Goal: Task Accomplishment & Management: Use online tool/utility

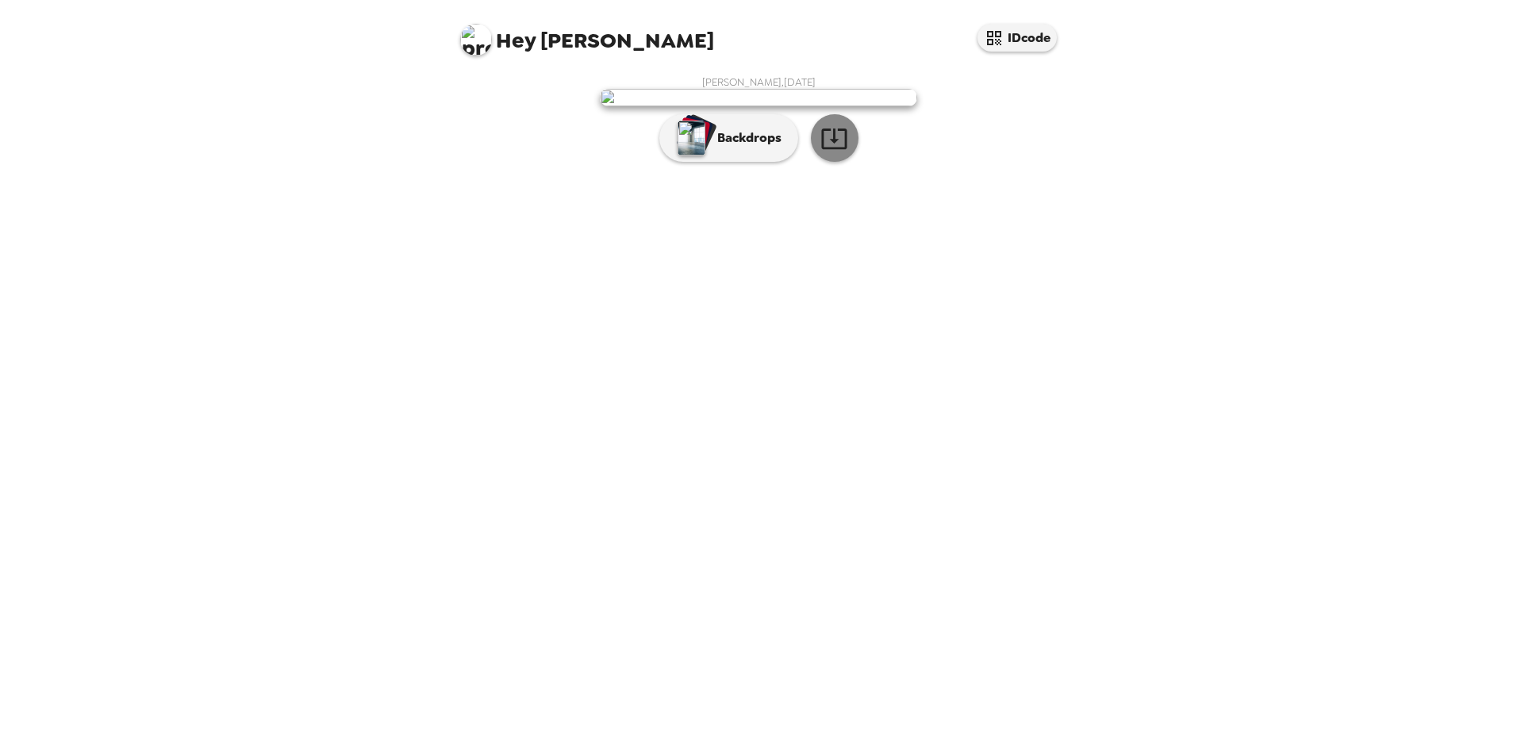
click at [845, 149] on icon "button" at bounding box center [833, 138] width 25 height 21
click at [723, 148] on p "Backdrops" at bounding box center [745, 137] width 72 height 19
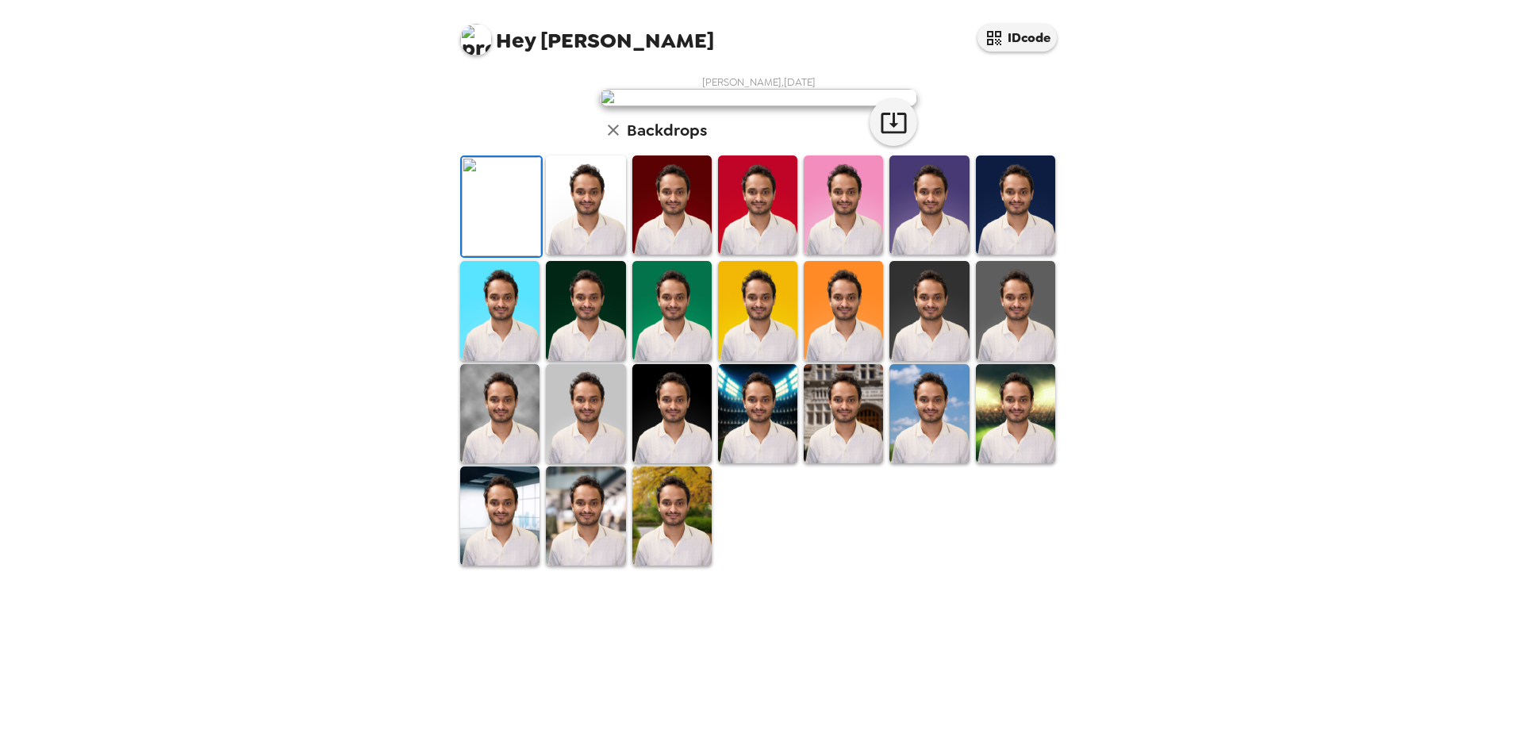
scroll to position [79, 0]
click at [539, 256] on img at bounding box center [501, 206] width 79 height 99
click at [567, 255] on img at bounding box center [585, 204] width 79 height 99
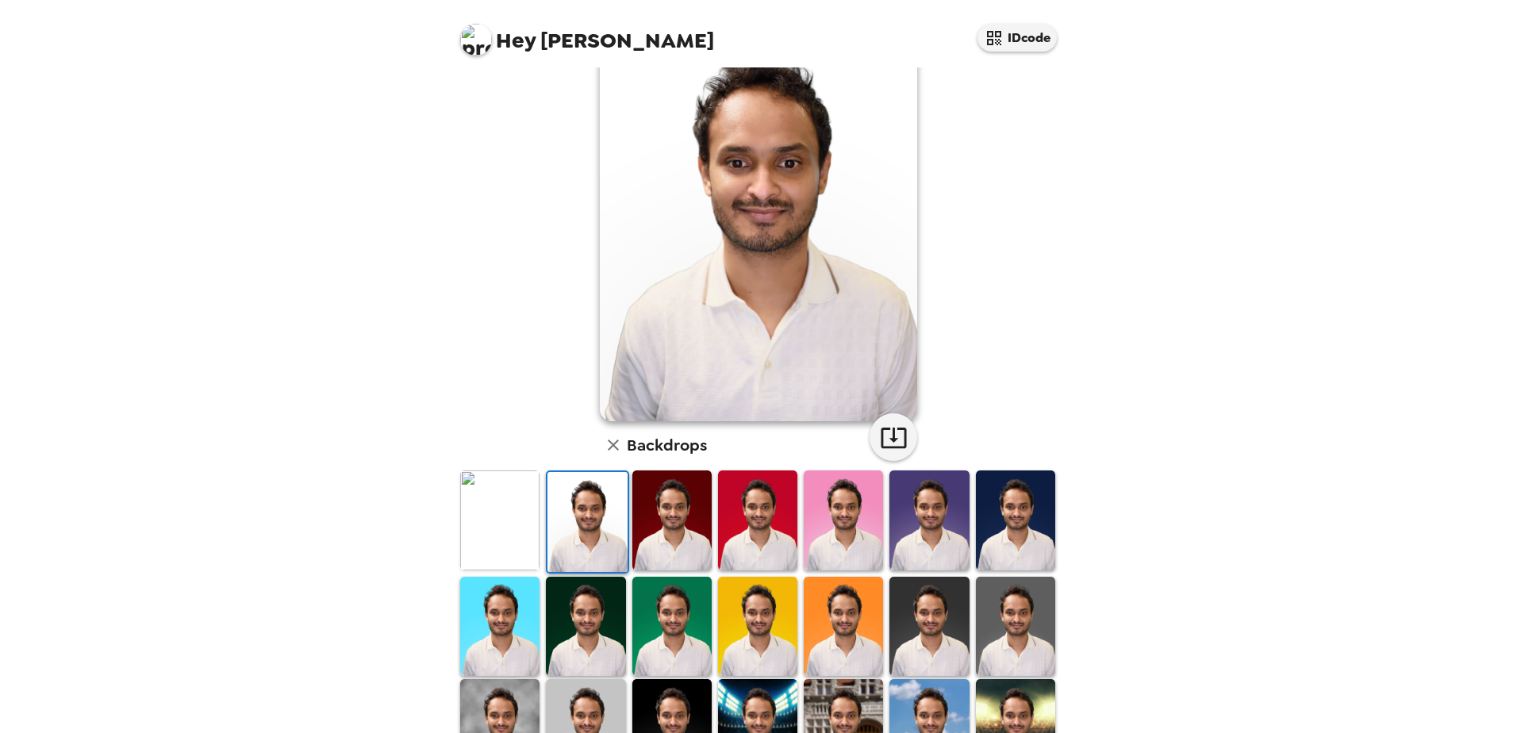
scroll to position [0, 0]
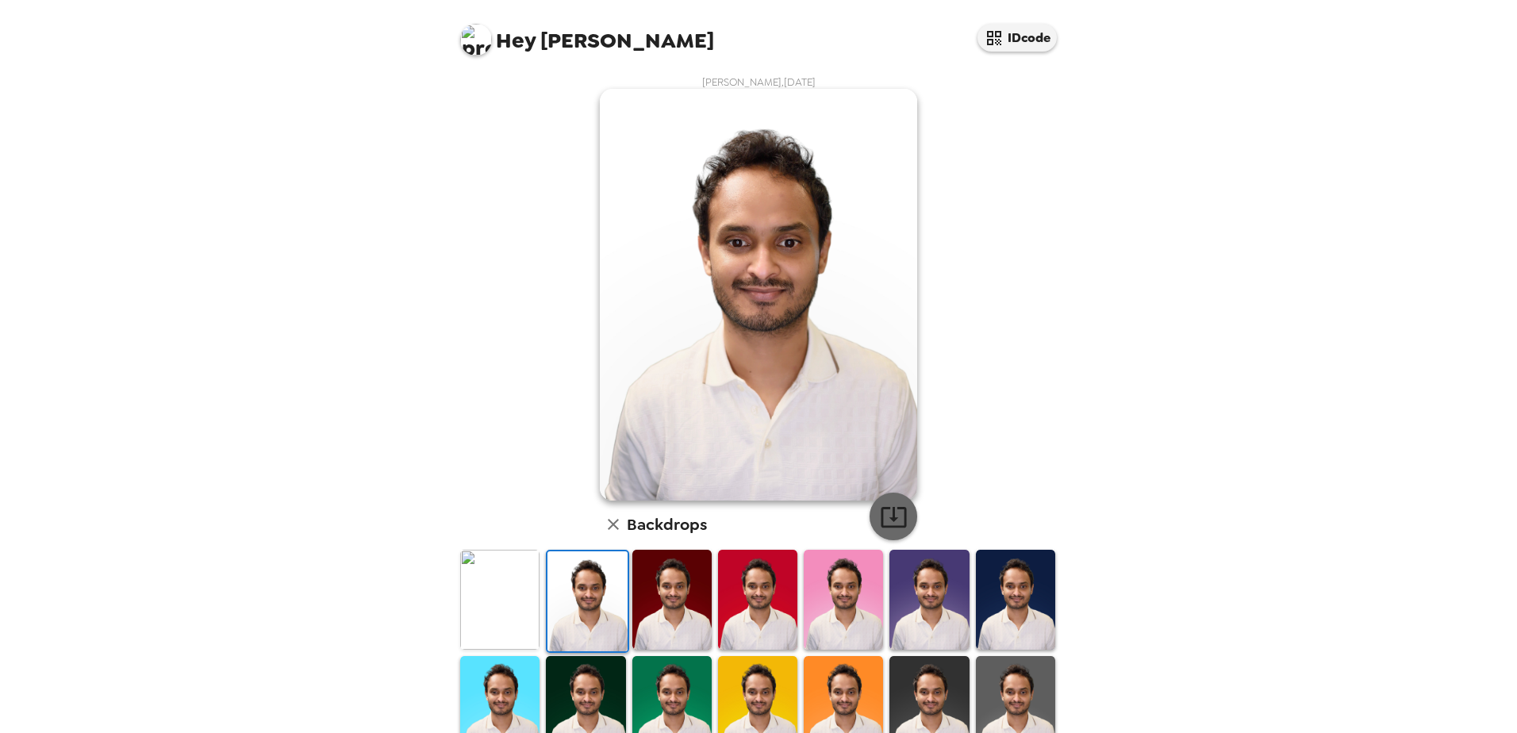
click at [892, 508] on icon "button" at bounding box center [892, 517] width 25 height 21
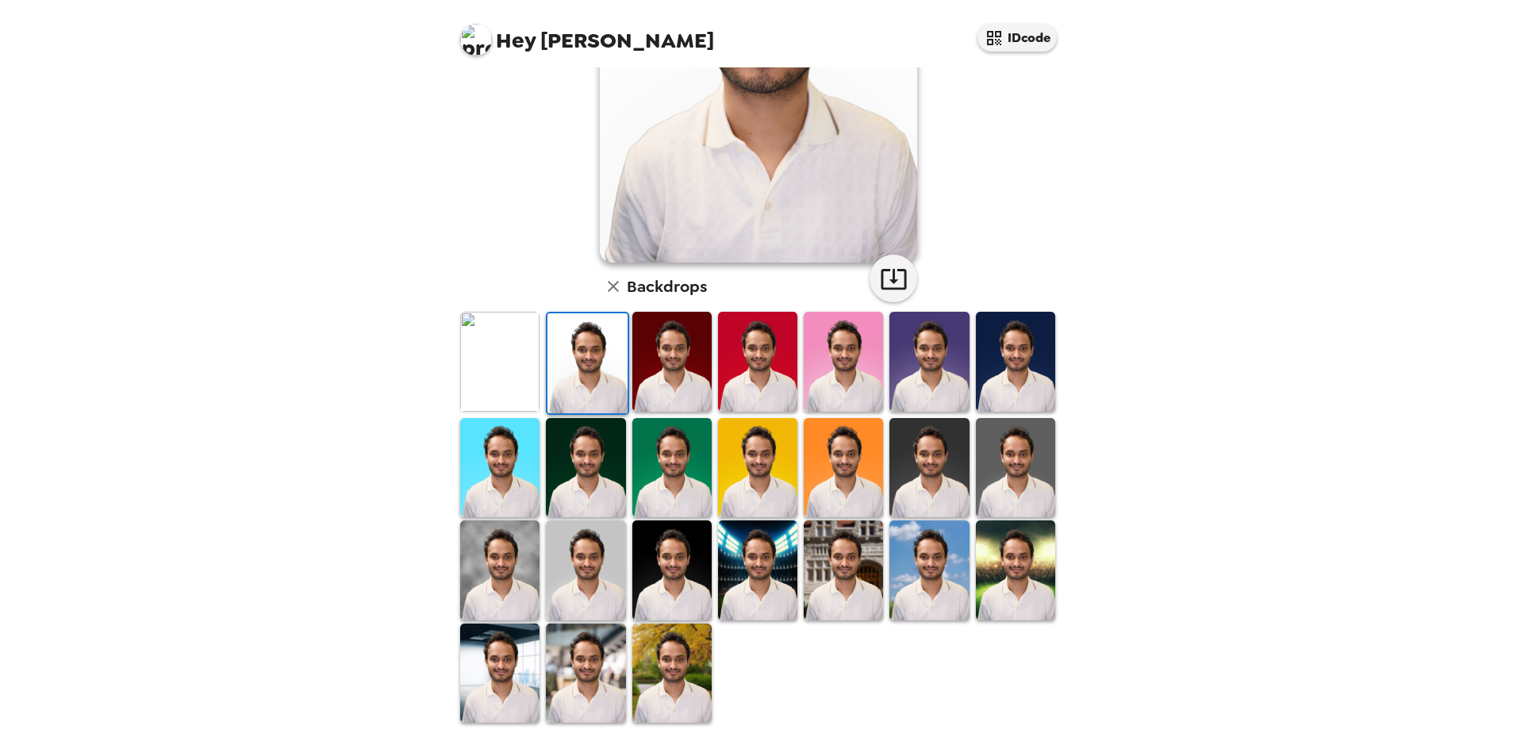
scroll to position [244, 0]
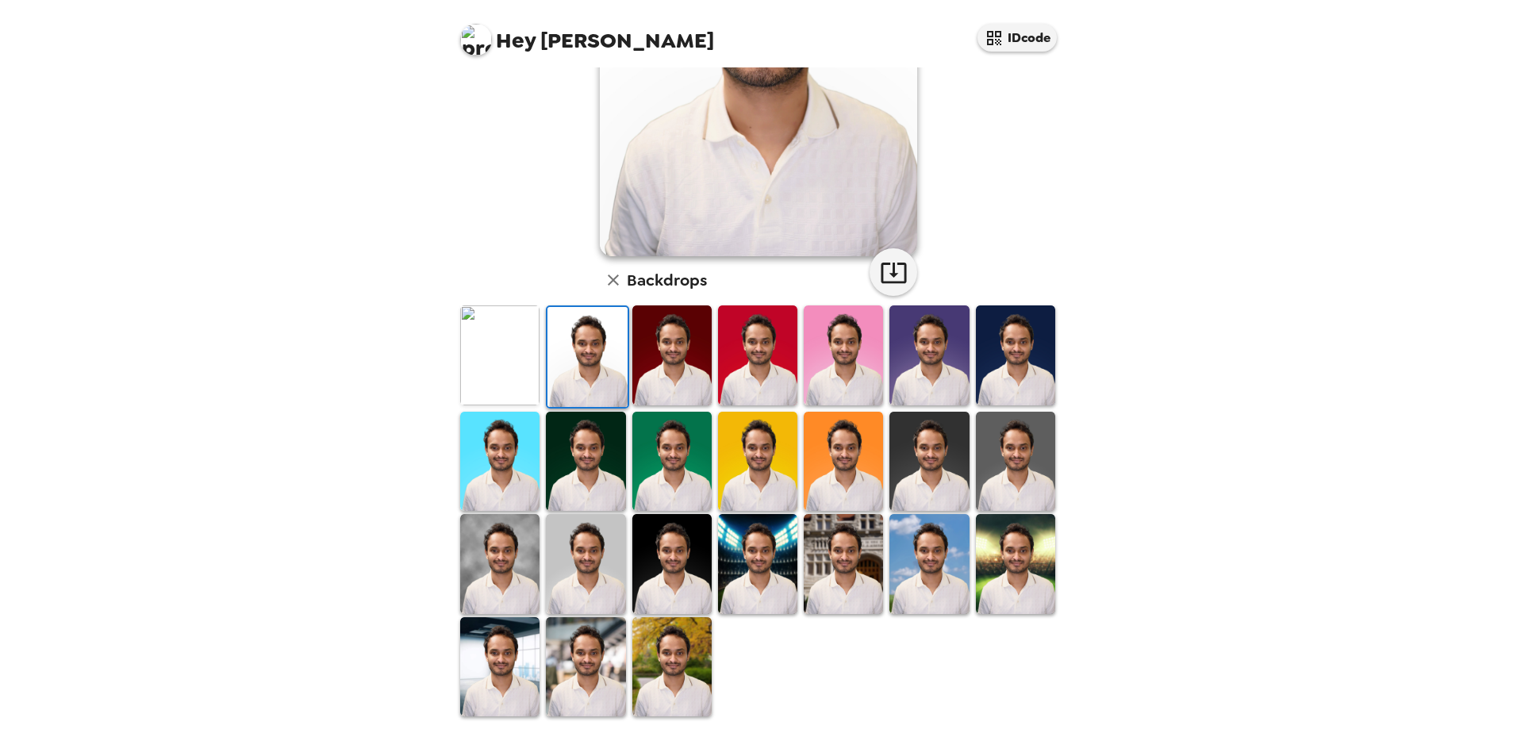
drag, startPoint x: 659, startPoint y: 653, endPoint x: 670, endPoint y: 644, distance: 14.1
click at [659, 653] on img at bounding box center [671, 666] width 79 height 99
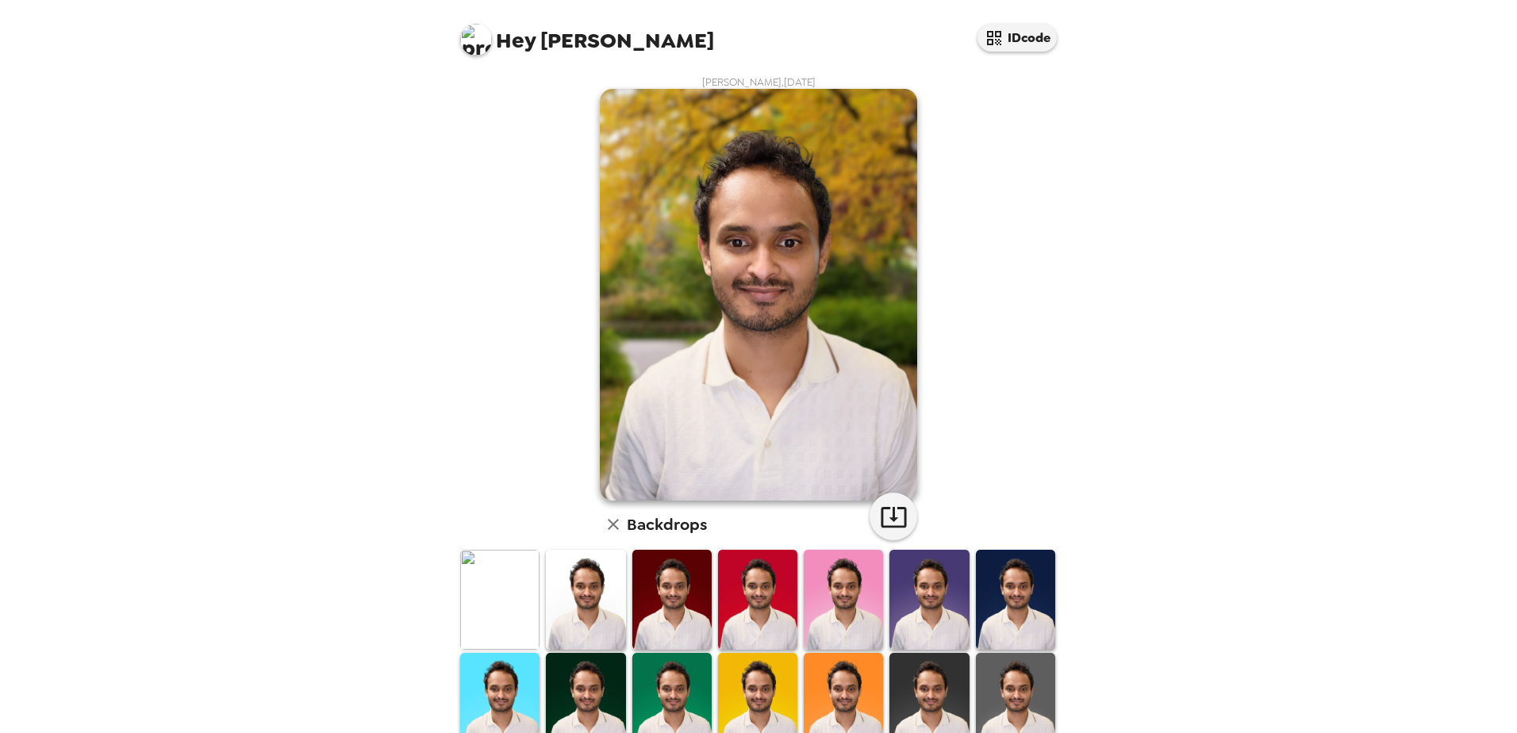
scroll to position [238, 0]
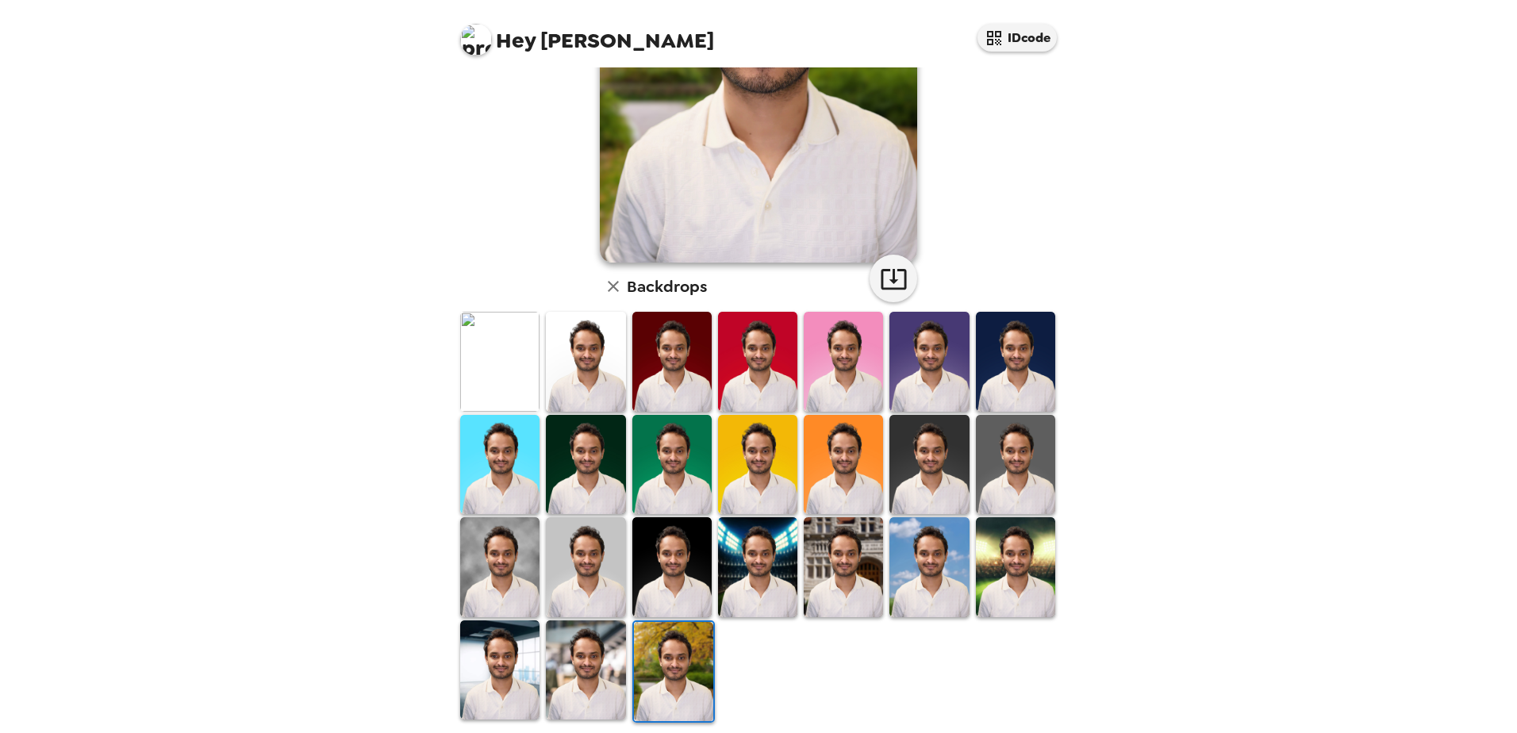
click at [496, 548] on img at bounding box center [499, 566] width 79 height 99
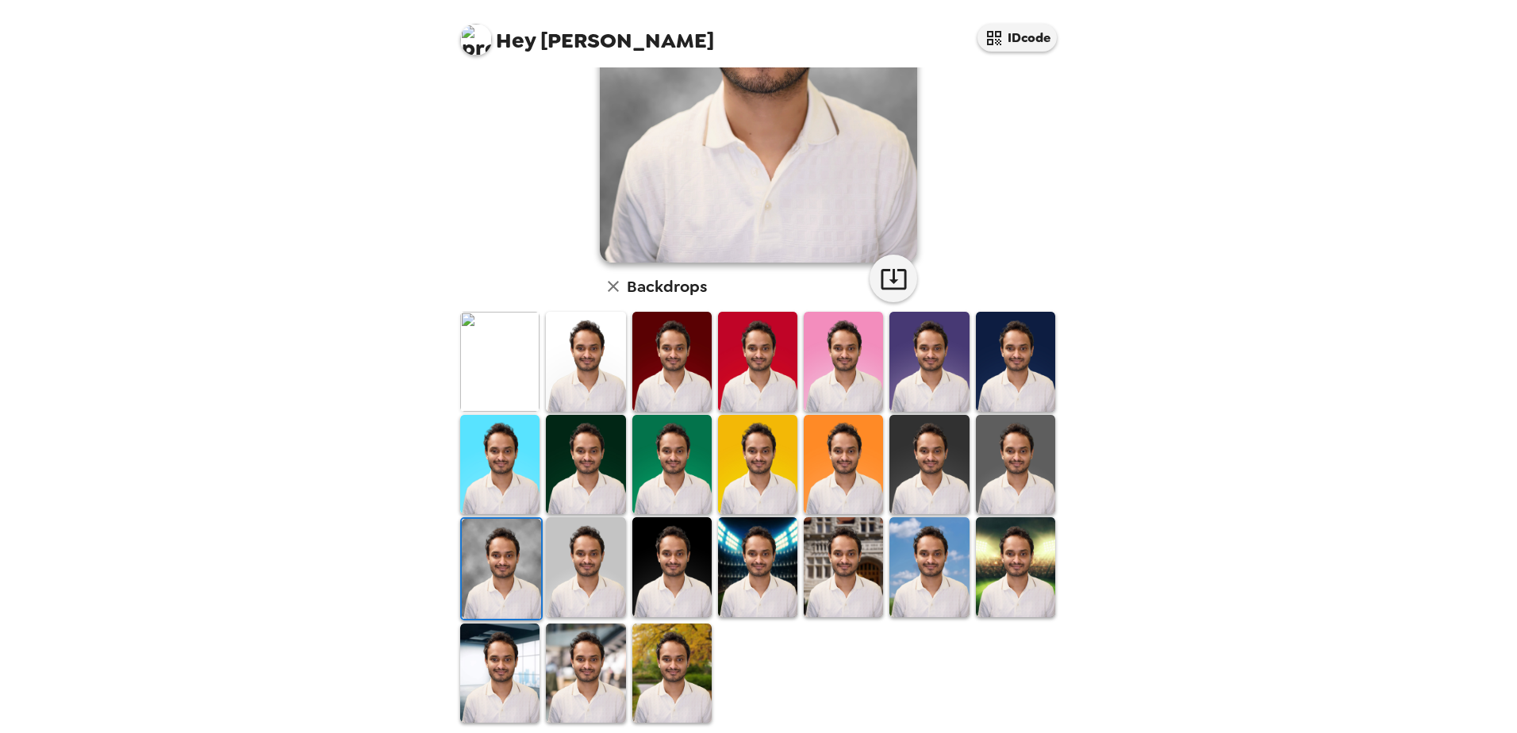
click at [606, 548] on img at bounding box center [585, 566] width 79 height 99
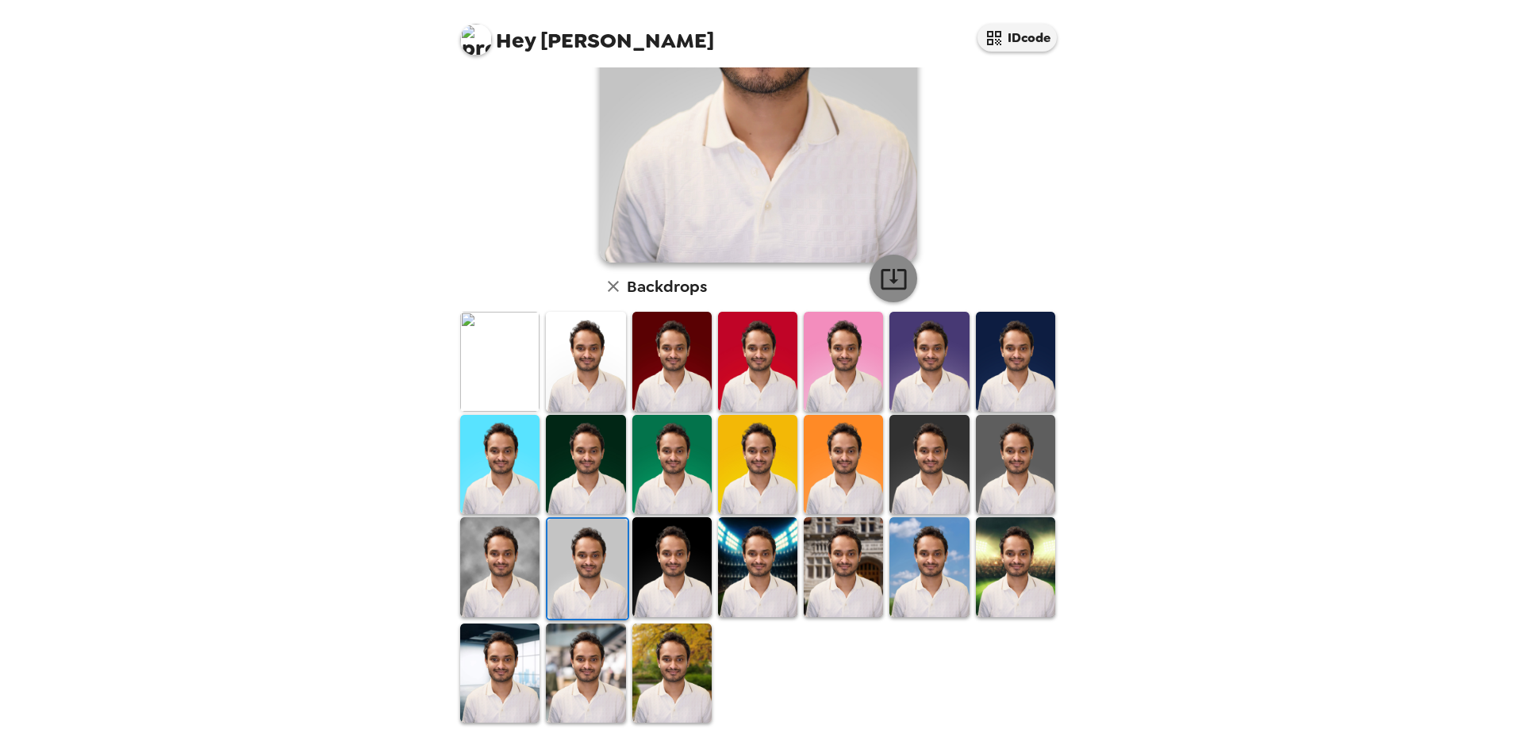
click at [890, 273] on icon "button" at bounding box center [894, 279] width 28 height 28
drag, startPoint x: 511, startPoint y: 482, endPoint x: 654, endPoint y: 424, distance: 154.4
click at [511, 482] on img at bounding box center [499, 464] width 79 height 99
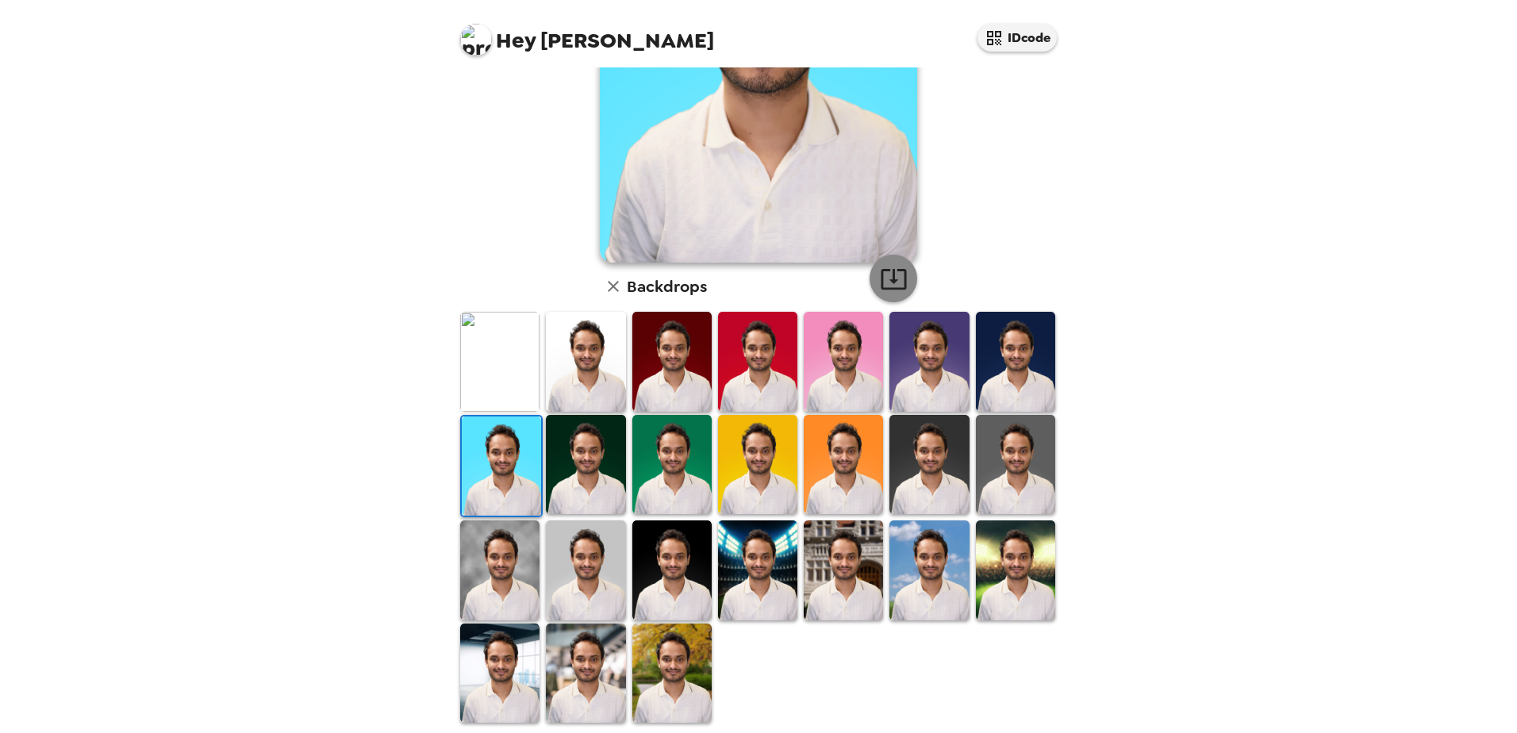
click at [892, 291] on icon "button" at bounding box center [894, 279] width 28 height 28
click at [672, 479] on img at bounding box center [671, 464] width 79 height 99
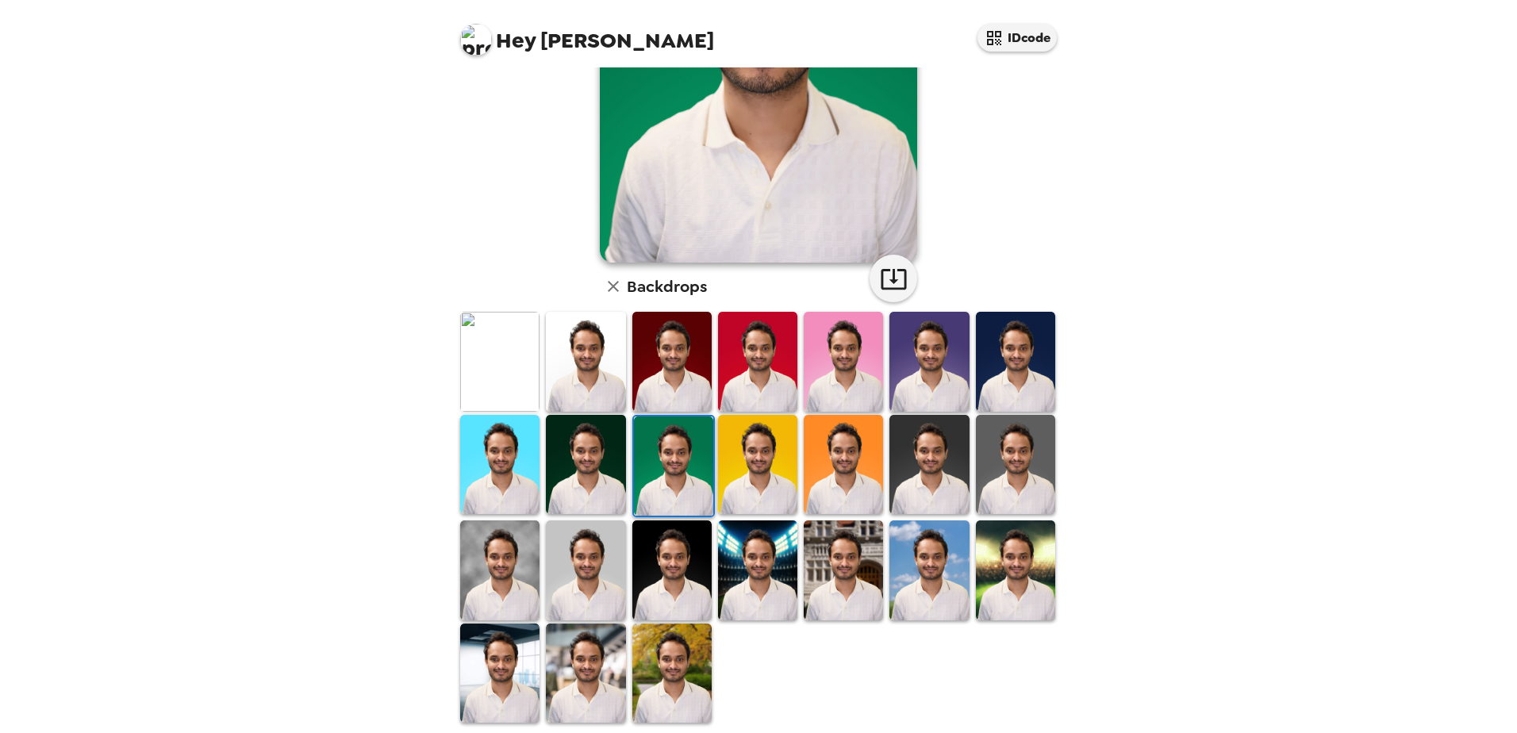
click at [751, 477] on img at bounding box center [757, 464] width 79 height 99
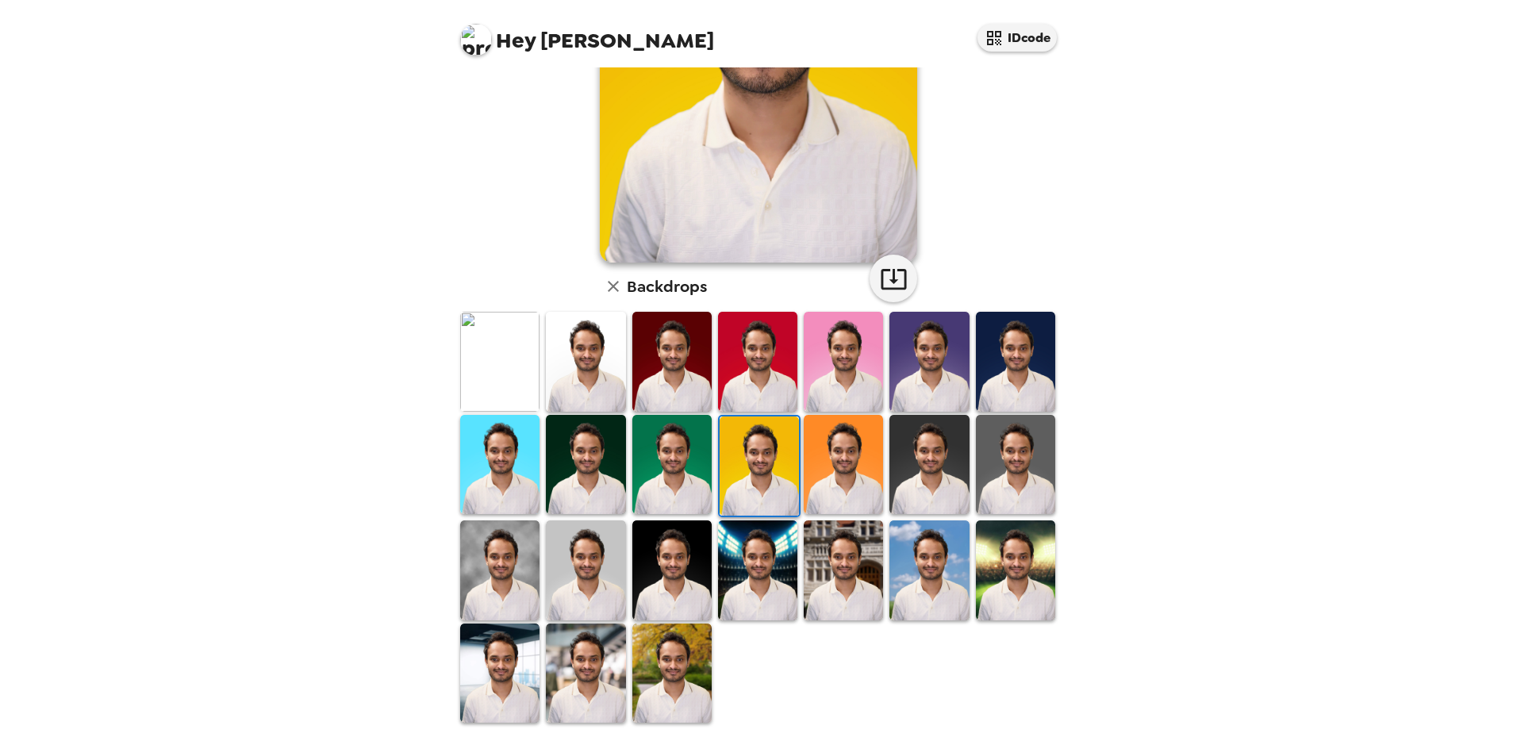
scroll to position [244, 0]
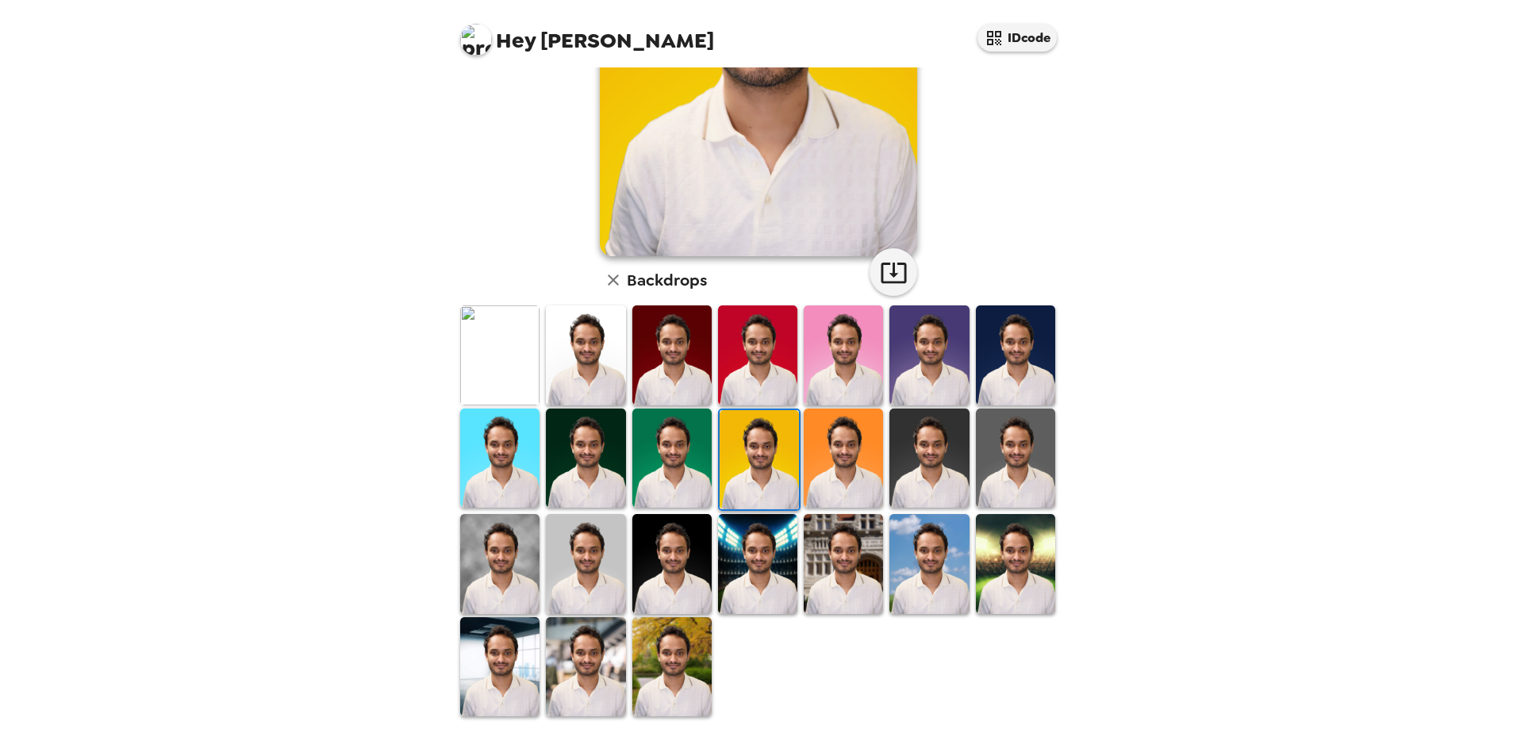
click at [599, 668] on img at bounding box center [585, 666] width 79 height 99
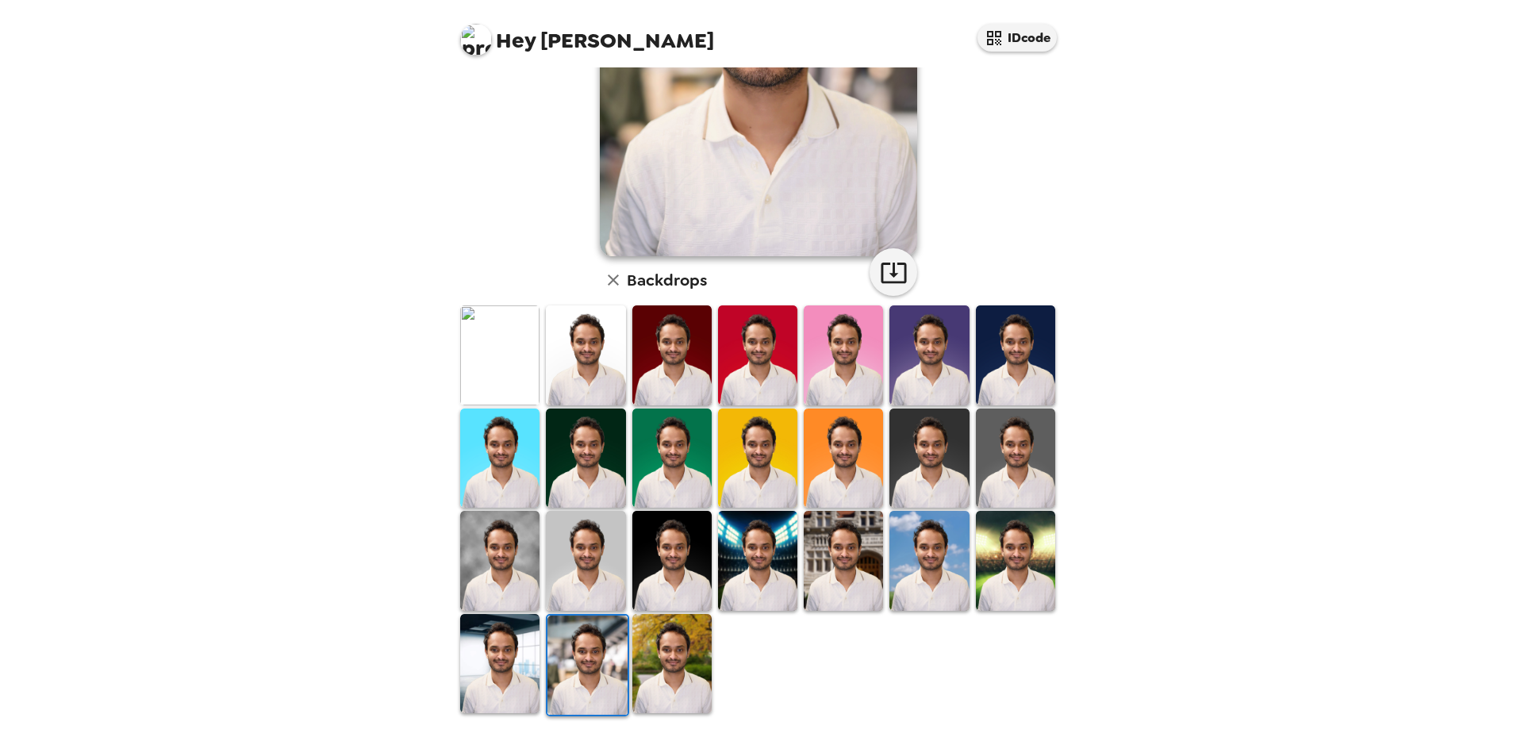
click at [527, 650] on img at bounding box center [499, 663] width 79 height 99
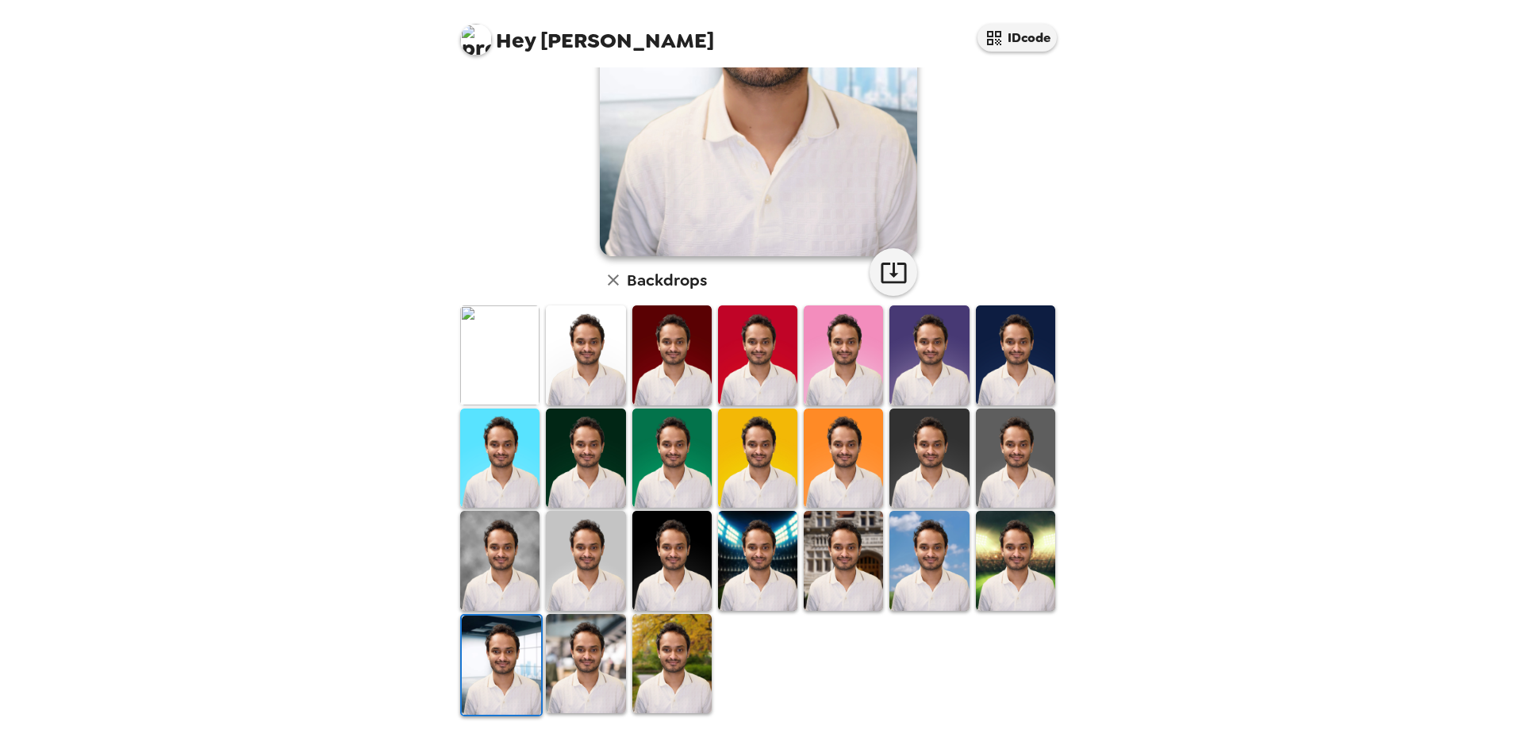
scroll to position [6, 0]
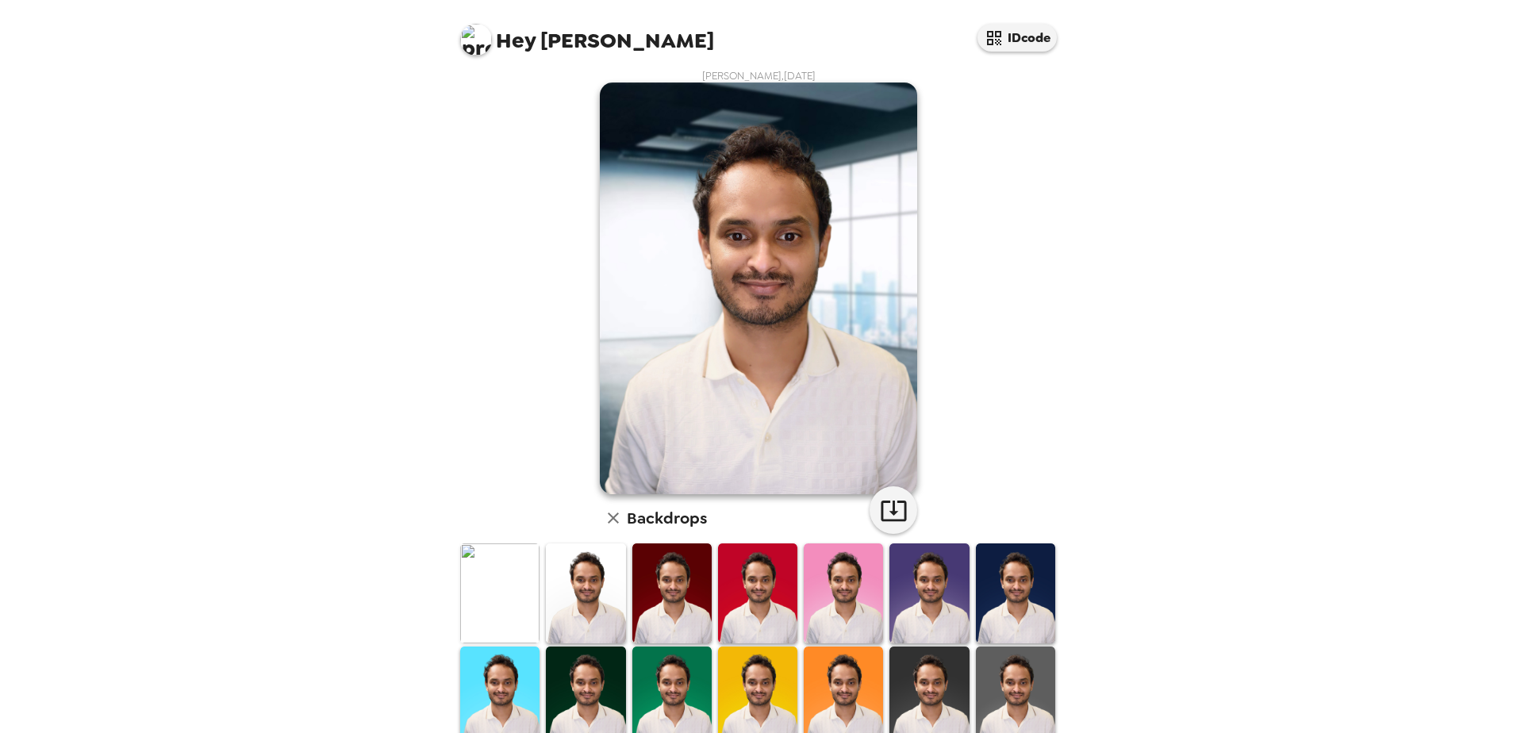
click at [830, 613] on img at bounding box center [842, 592] width 79 height 99
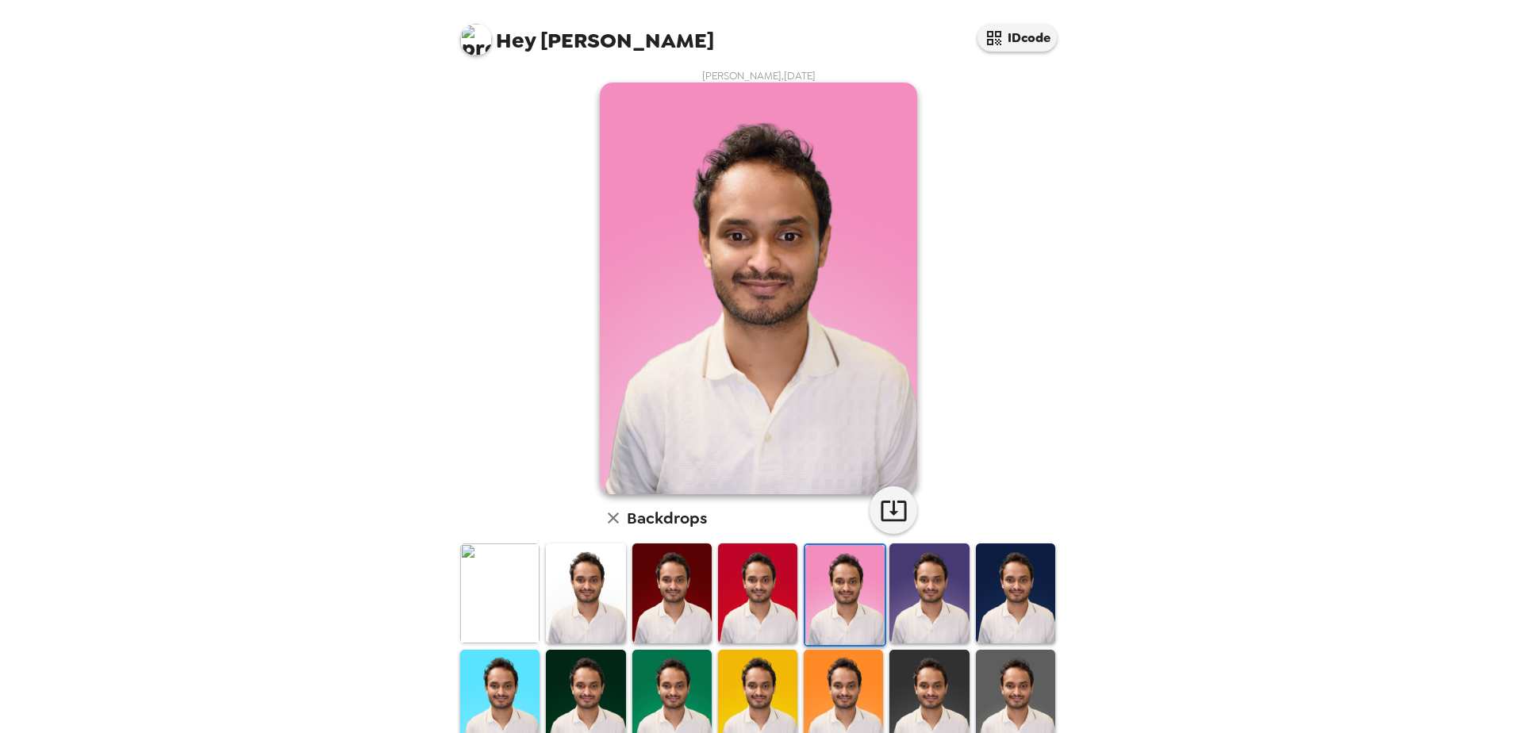
click at [910, 613] on img at bounding box center [928, 592] width 79 height 99
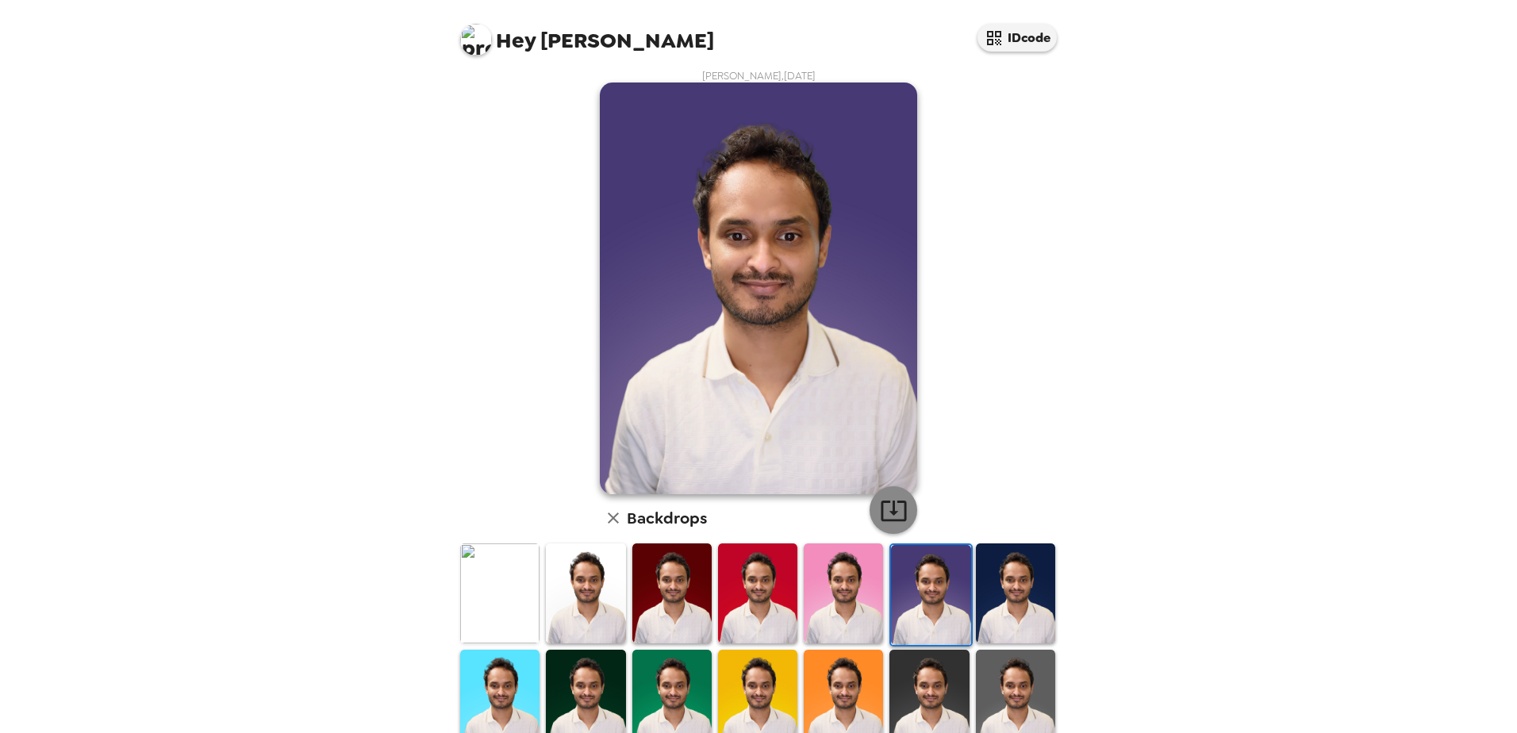
click at [880, 503] on icon "button" at bounding box center [894, 511] width 28 height 28
click at [486, 609] on img at bounding box center [499, 592] width 79 height 99
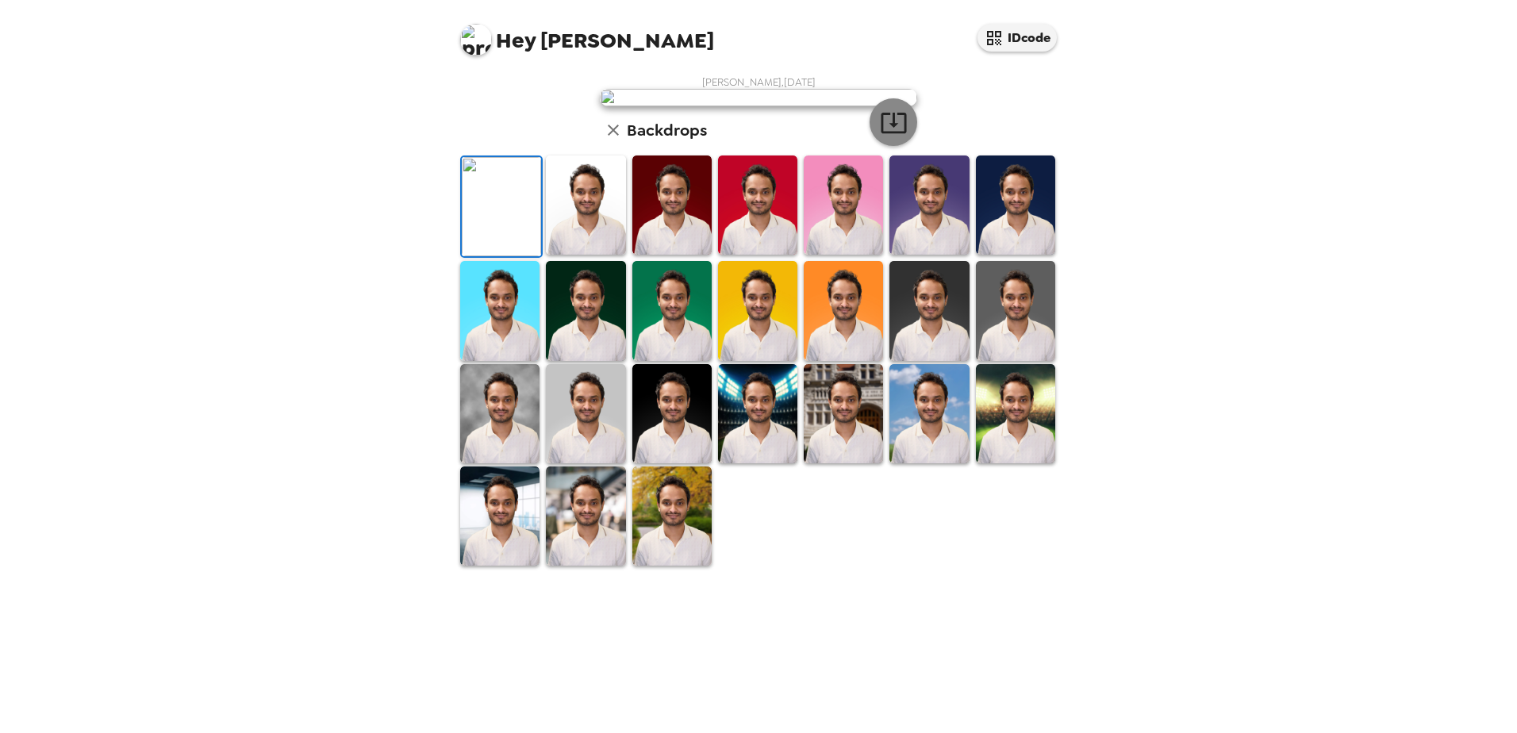
click at [891, 133] on icon "button" at bounding box center [892, 123] width 25 height 21
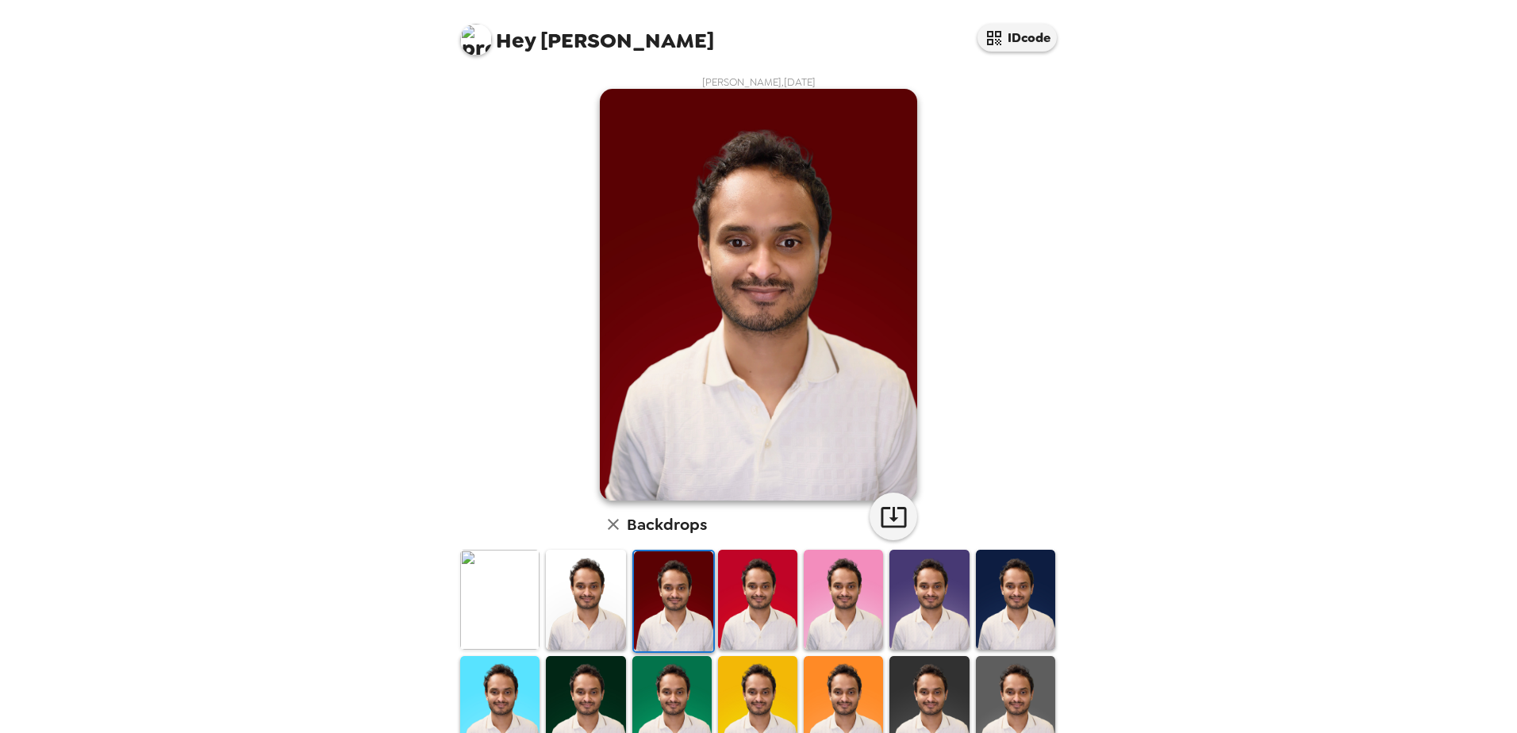
click at [880, 516] on icon "button" at bounding box center [894, 517] width 28 height 28
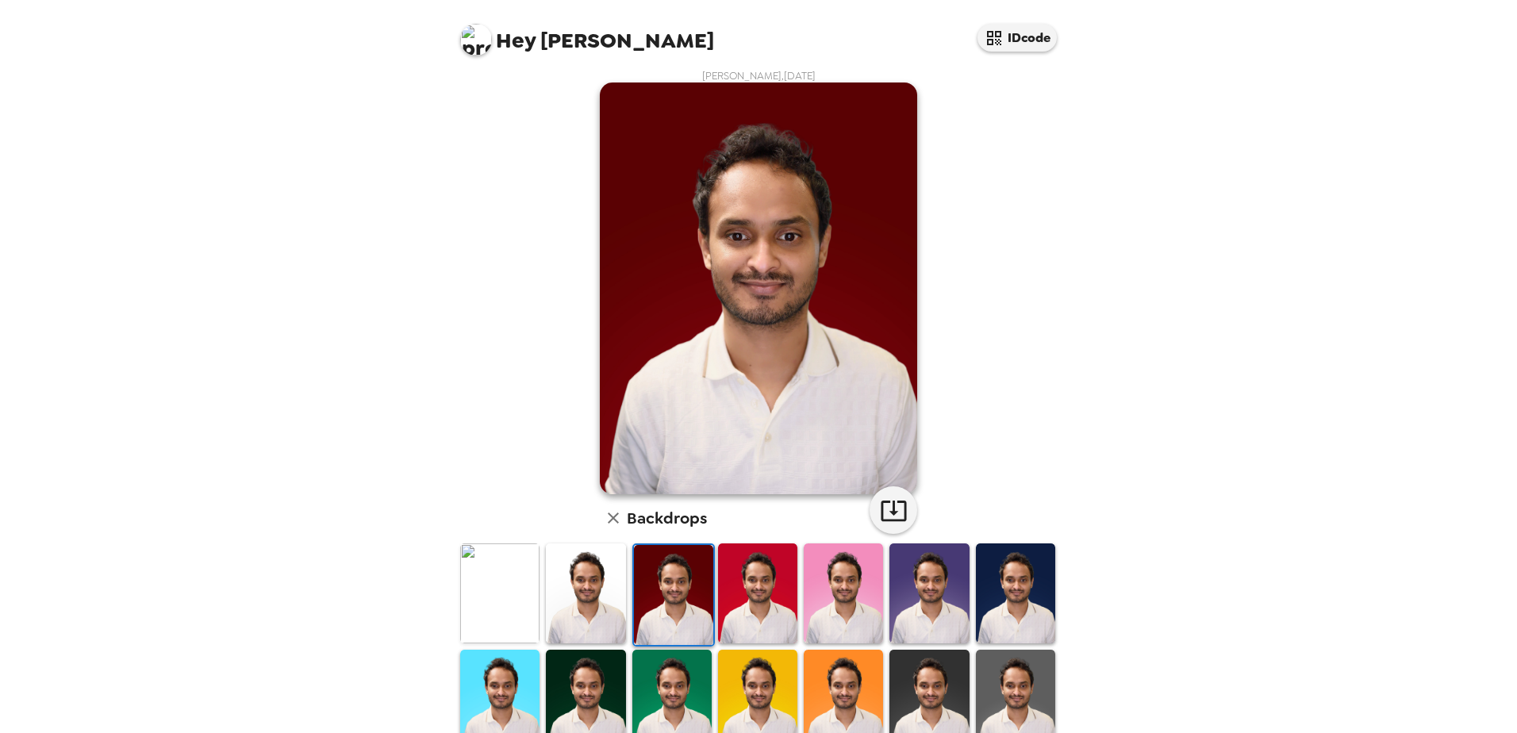
click at [765, 581] on img at bounding box center [757, 592] width 79 height 99
click at [894, 512] on icon "button" at bounding box center [894, 511] width 28 height 28
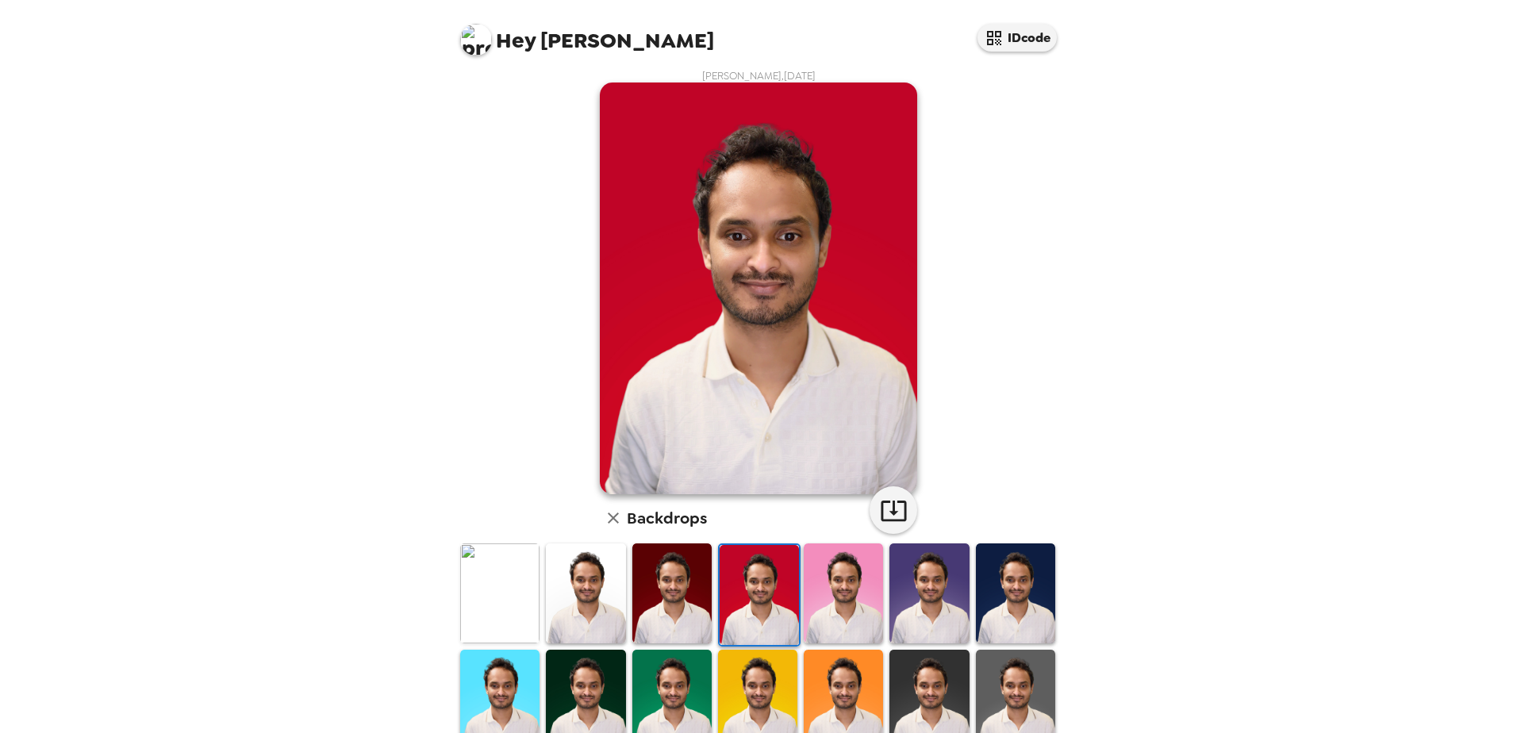
drag, startPoint x: 830, startPoint y: 595, endPoint x: 883, endPoint y: 512, distance: 97.7
click at [830, 595] on img at bounding box center [842, 592] width 79 height 99
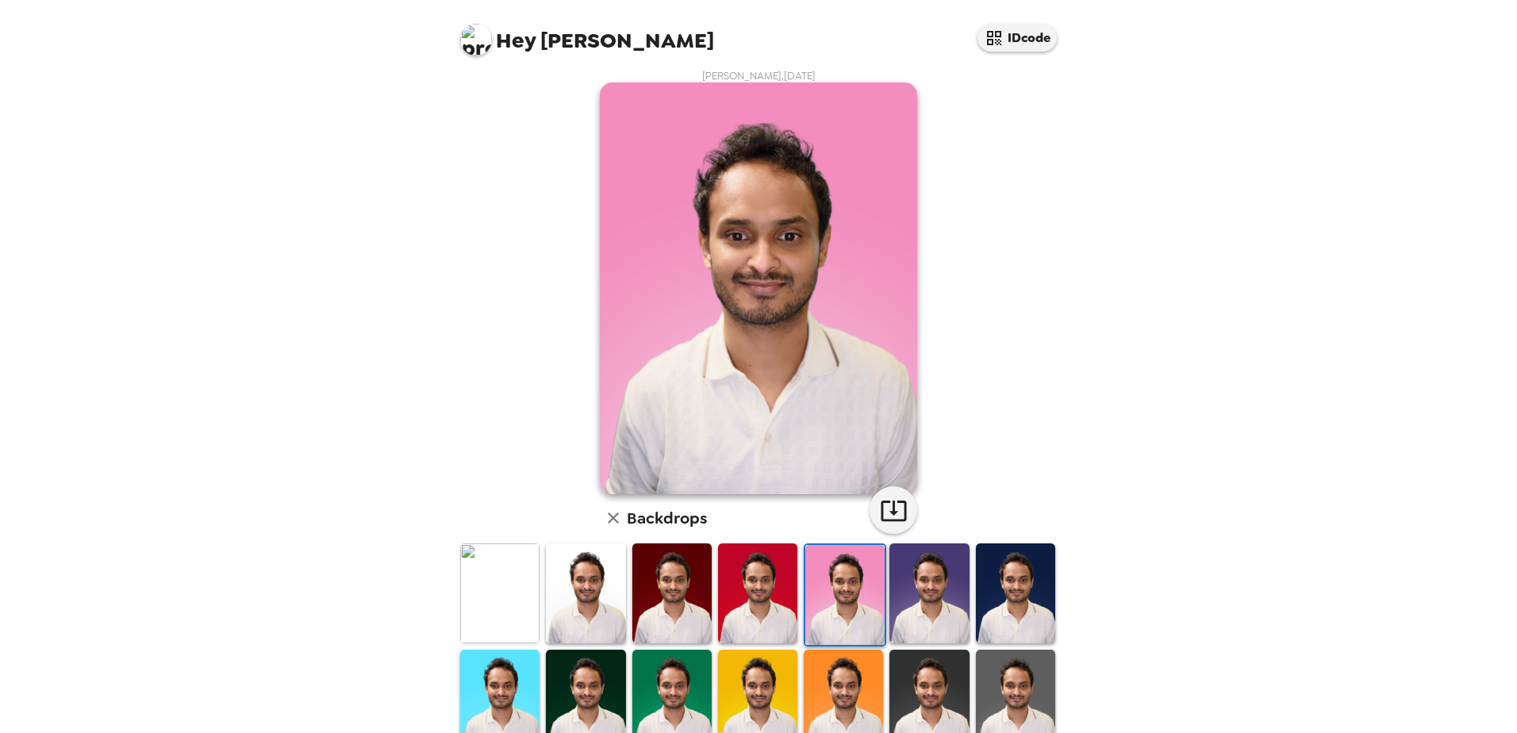
click at [884, 512] on icon "button" at bounding box center [892, 510] width 25 height 21
click at [915, 589] on img at bounding box center [928, 592] width 79 height 99
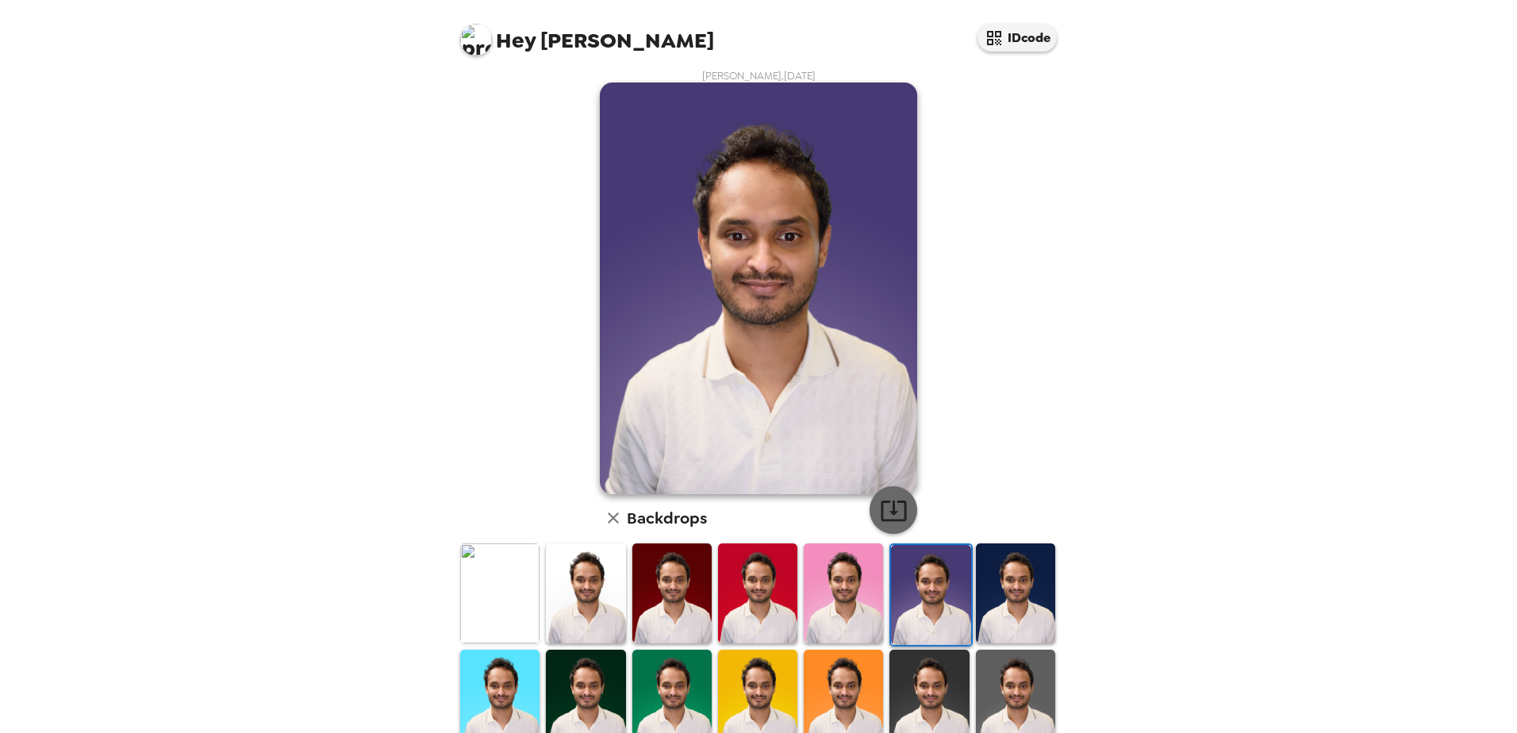
click at [883, 514] on icon "button" at bounding box center [894, 511] width 28 height 28
drag, startPoint x: 1003, startPoint y: 592, endPoint x: 790, endPoint y: 583, distance: 212.8
click at [1003, 592] on img at bounding box center [1015, 592] width 79 height 99
click at [887, 517] on icon "button" at bounding box center [894, 511] width 28 height 28
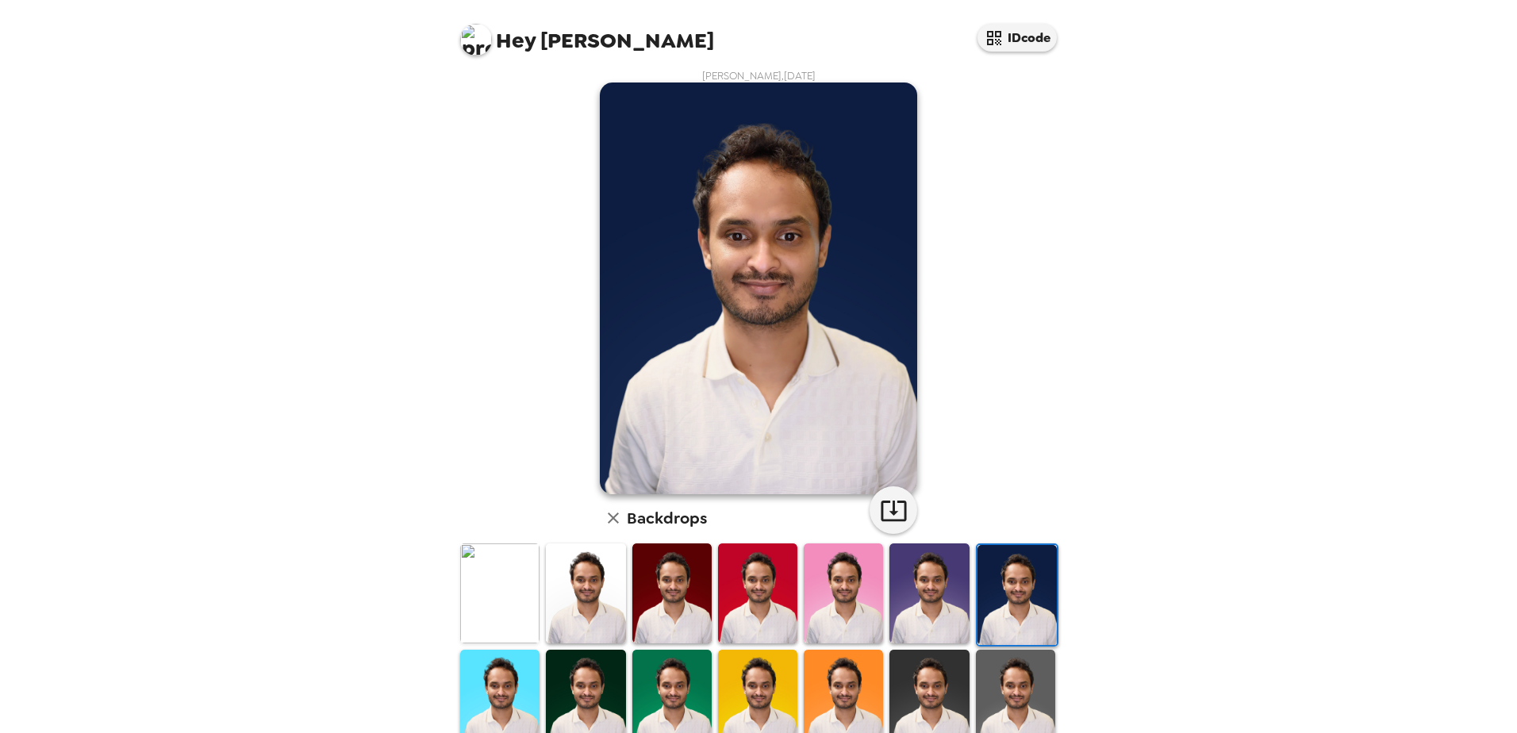
scroll to position [86, 0]
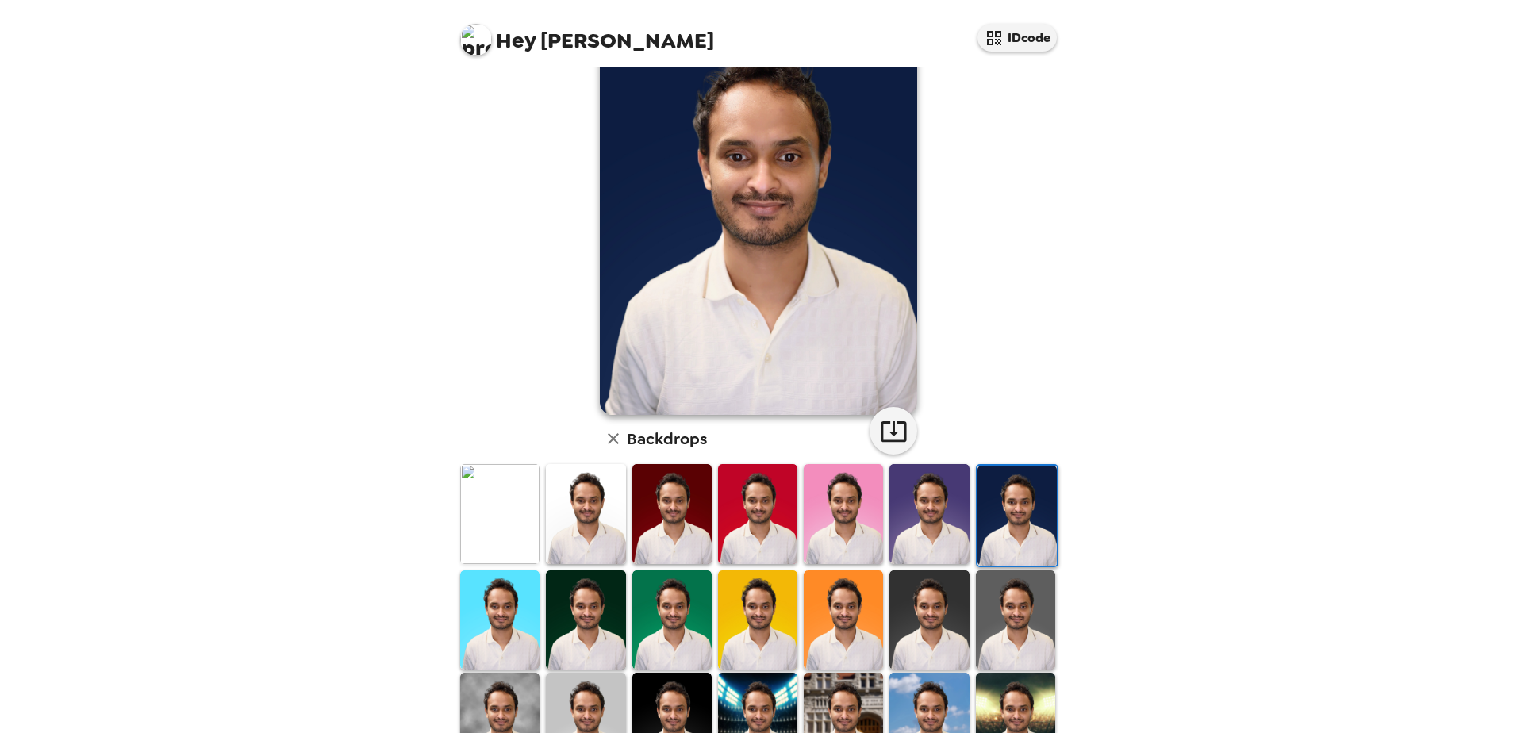
click at [503, 595] on img at bounding box center [499, 619] width 79 height 99
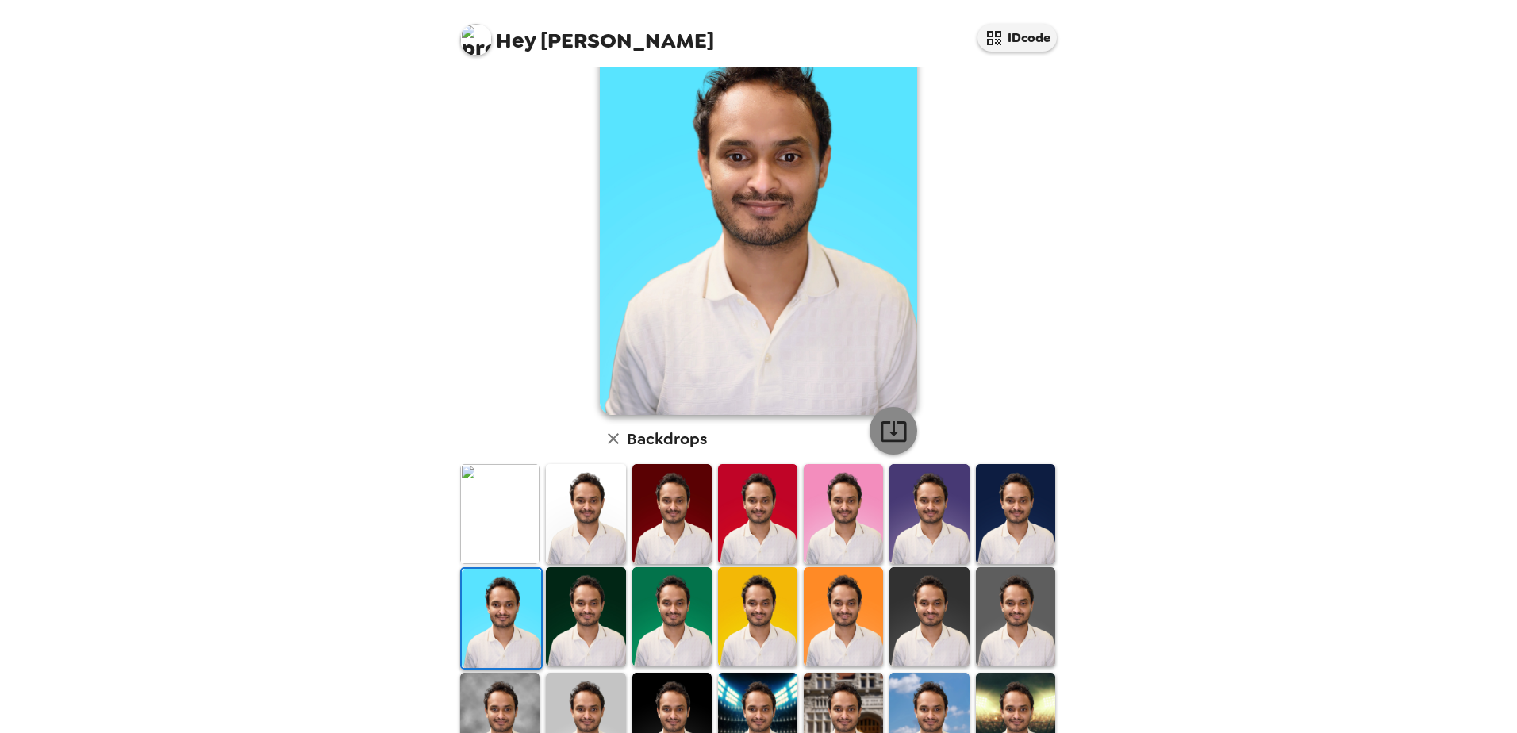
click at [888, 431] on icon "button" at bounding box center [892, 431] width 25 height 21
click at [601, 614] on img at bounding box center [585, 616] width 79 height 99
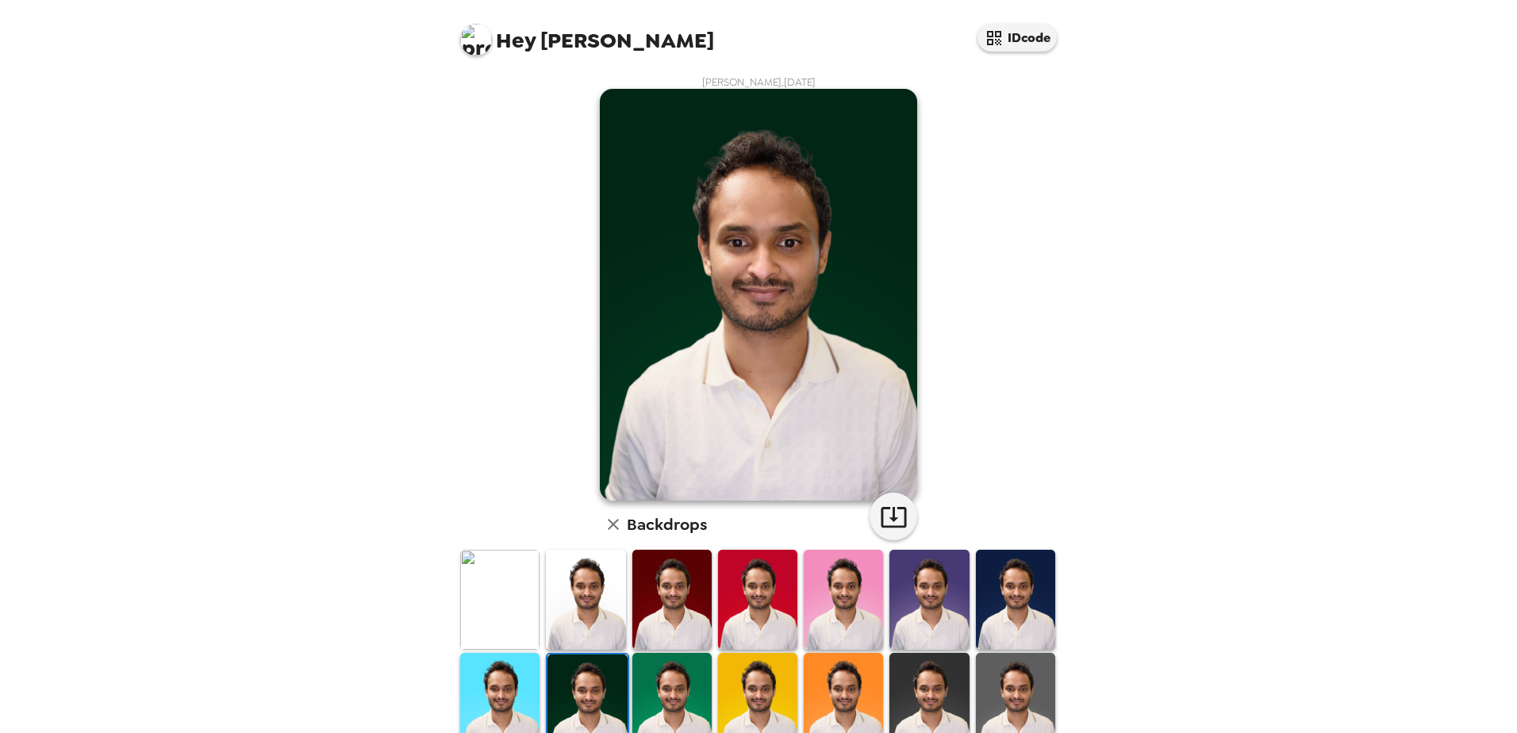
scroll to position [238, 0]
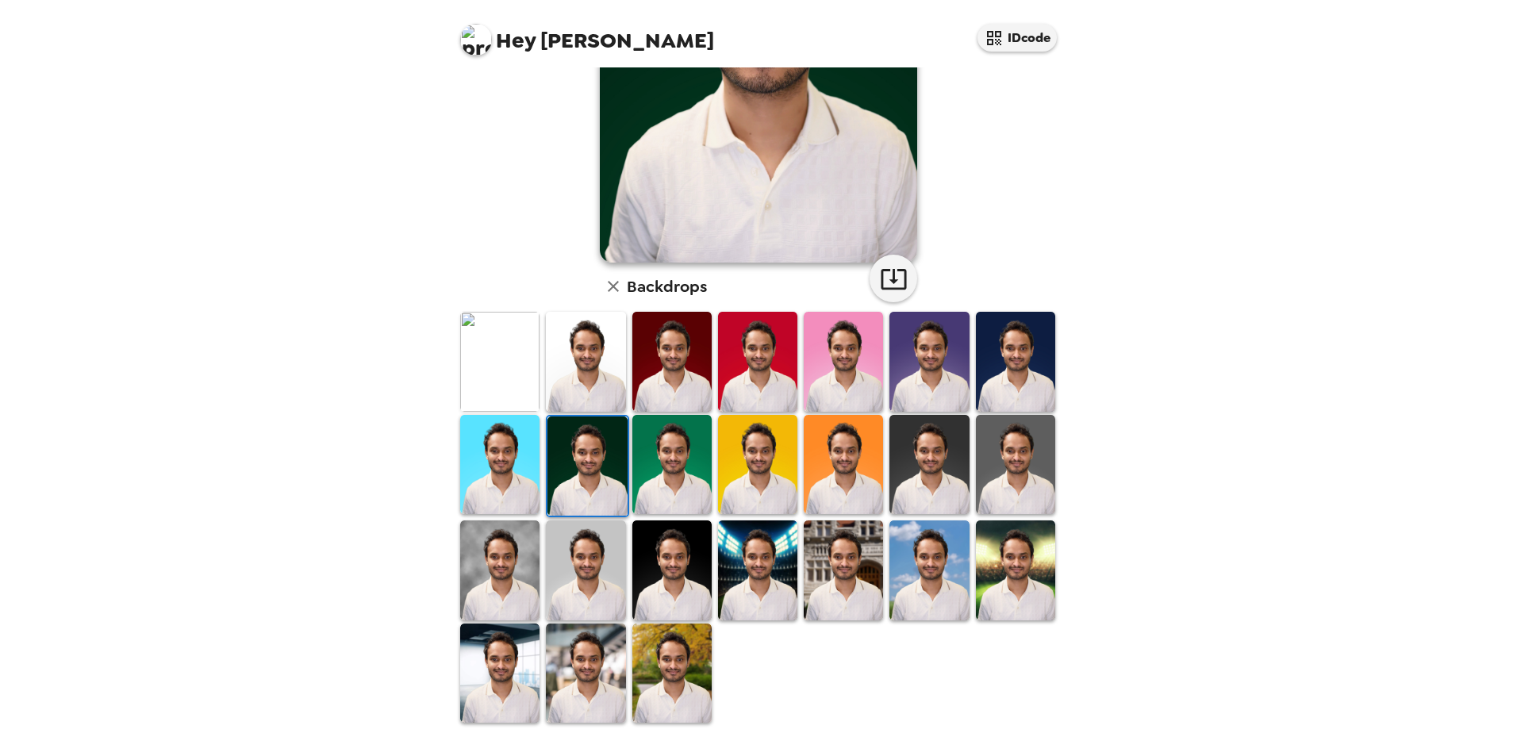
click at [890, 362] on img at bounding box center [928, 361] width 79 height 99
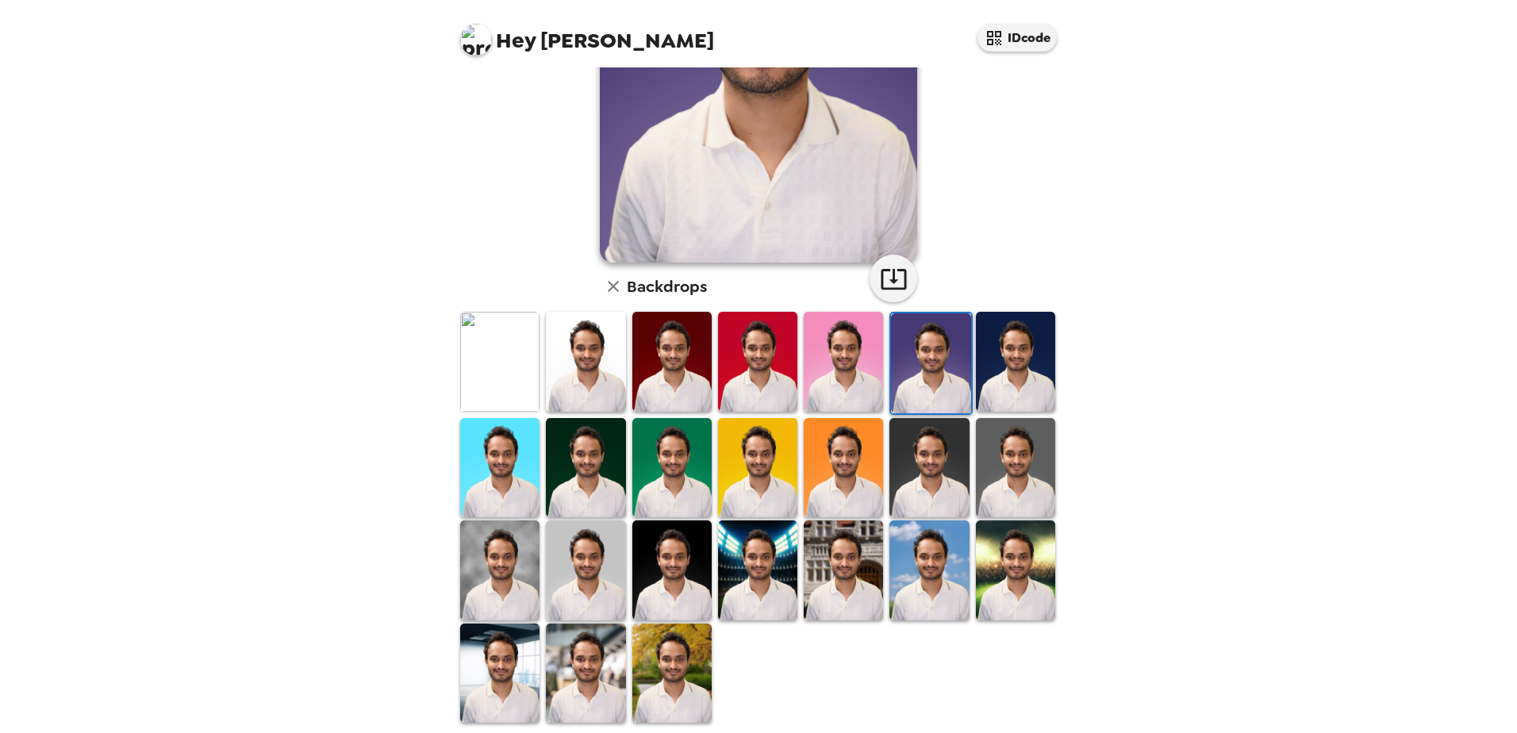
click at [681, 463] on img at bounding box center [671, 467] width 79 height 99
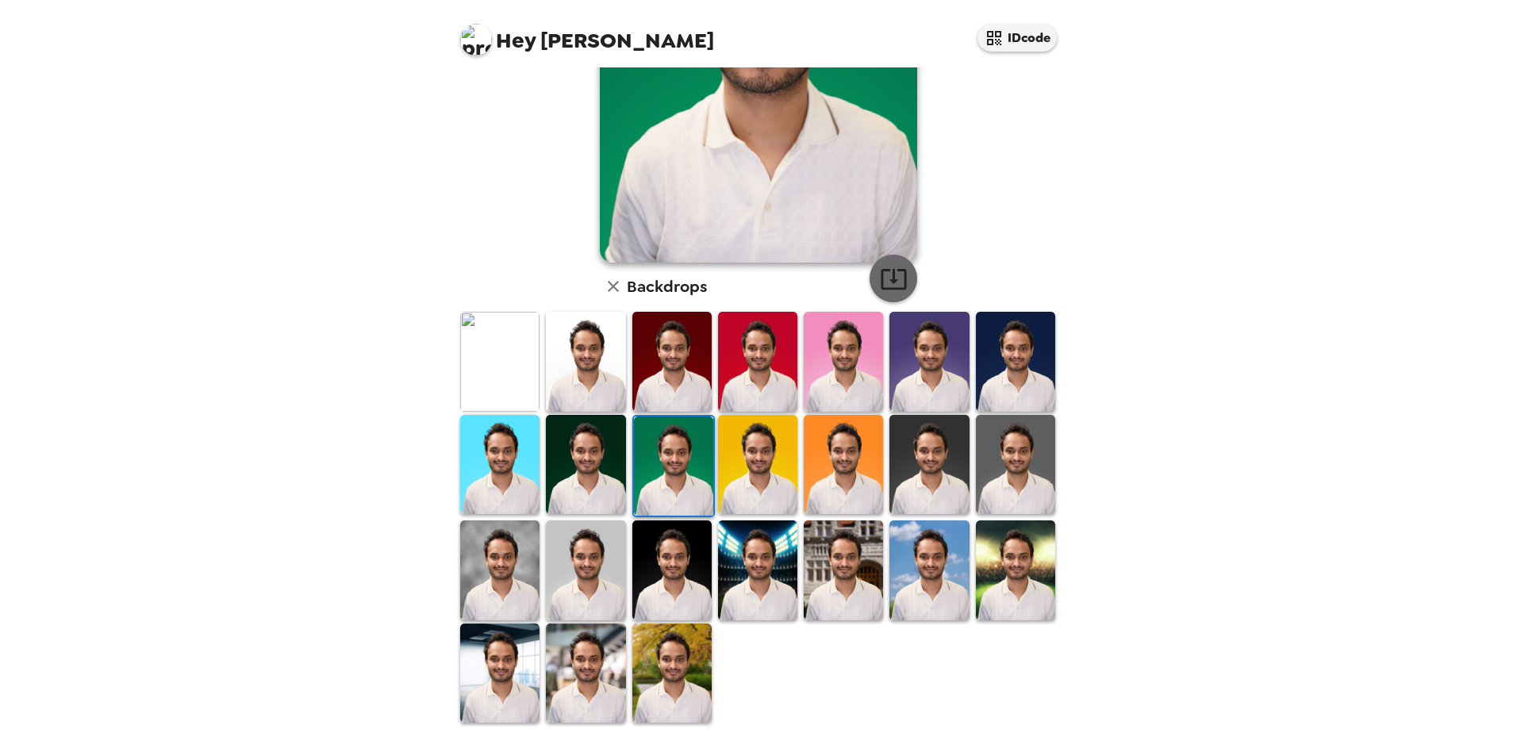
click at [892, 278] on icon "button" at bounding box center [894, 279] width 28 height 28
click at [758, 460] on img at bounding box center [757, 464] width 79 height 99
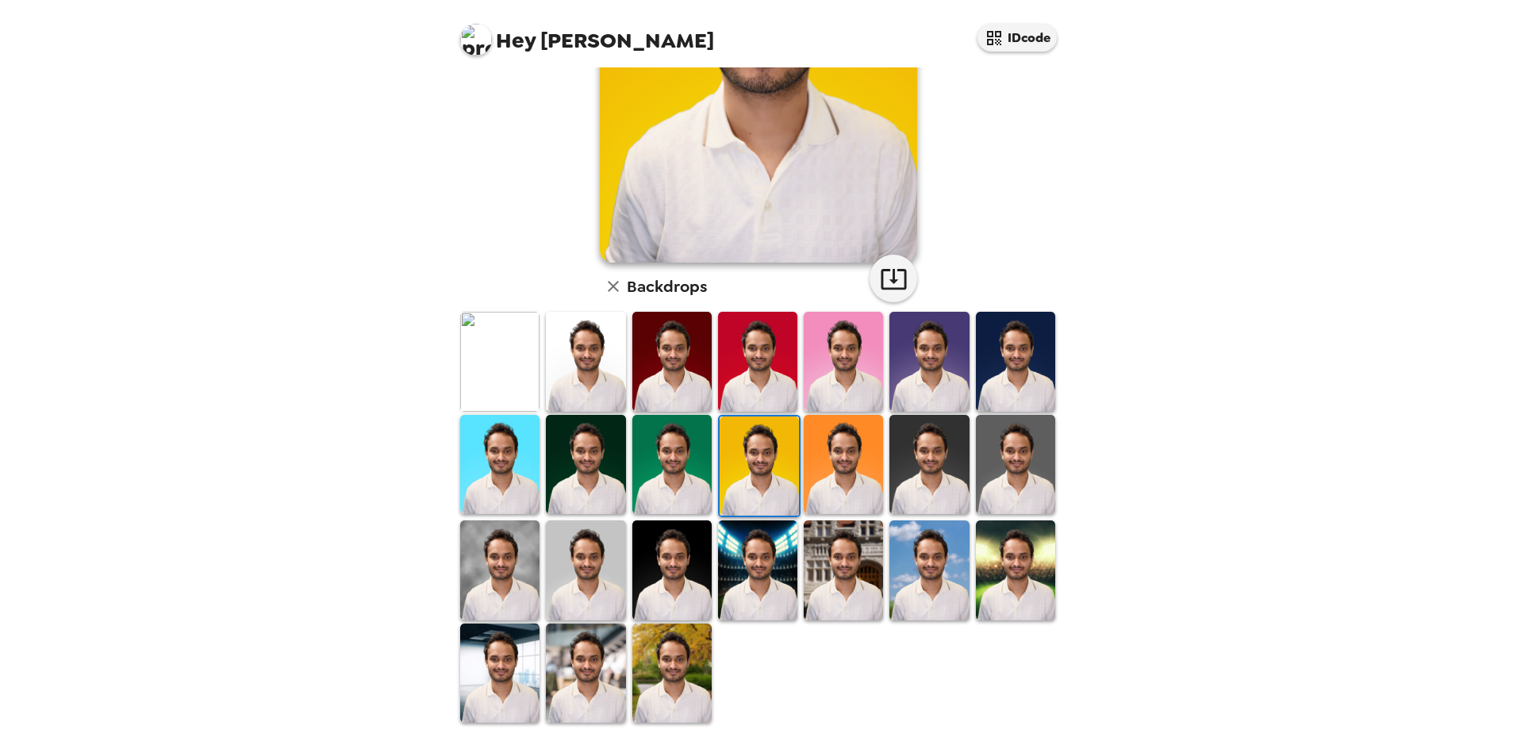
click at [757, 481] on img at bounding box center [758, 465] width 79 height 99
click at [880, 276] on icon "button" at bounding box center [894, 279] width 28 height 28
click at [835, 458] on img at bounding box center [842, 464] width 79 height 99
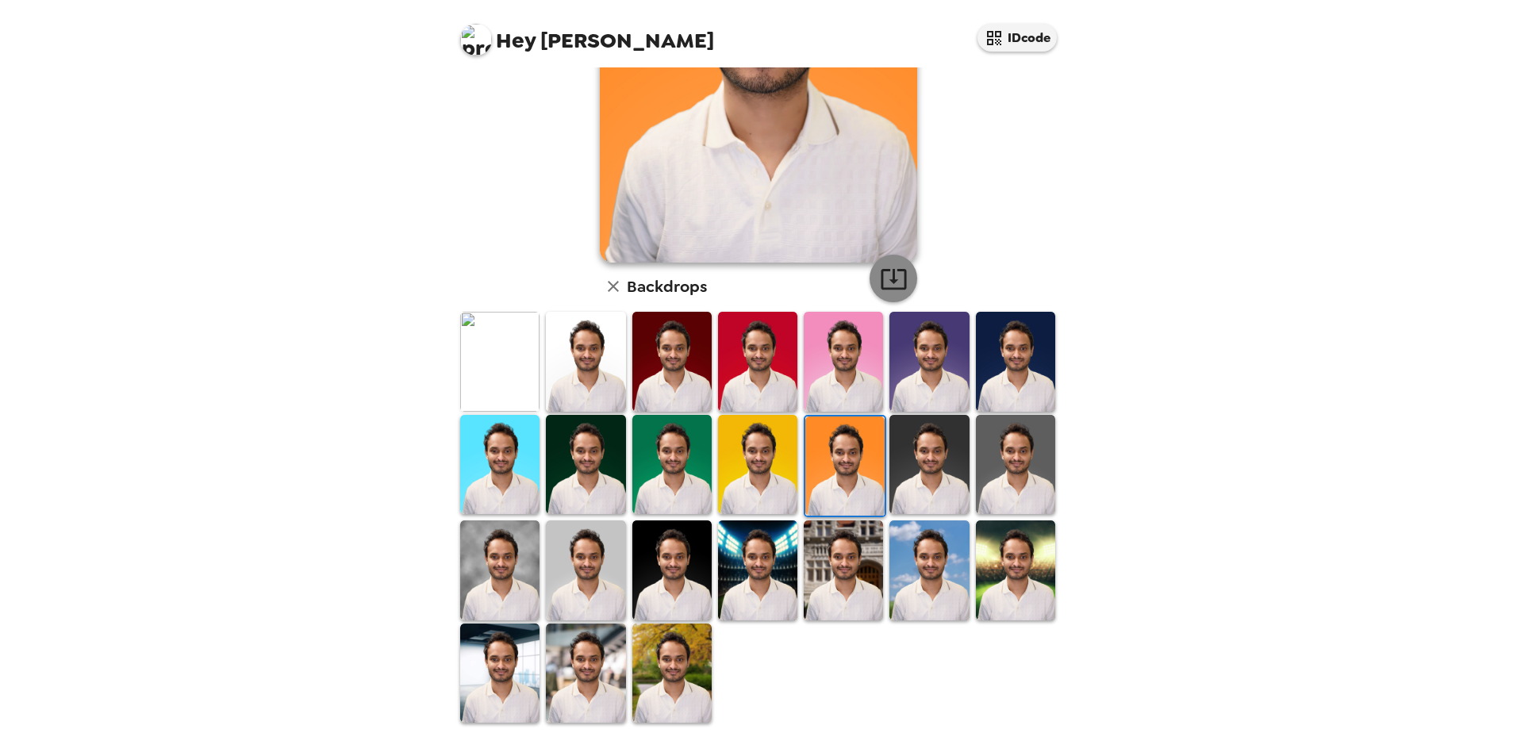
click at [887, 268] on icon "button" at bounding box center [894, 279] width 28 height 28
click at [919, 476] on img at bounding box center [928, 464] width 79 height 99
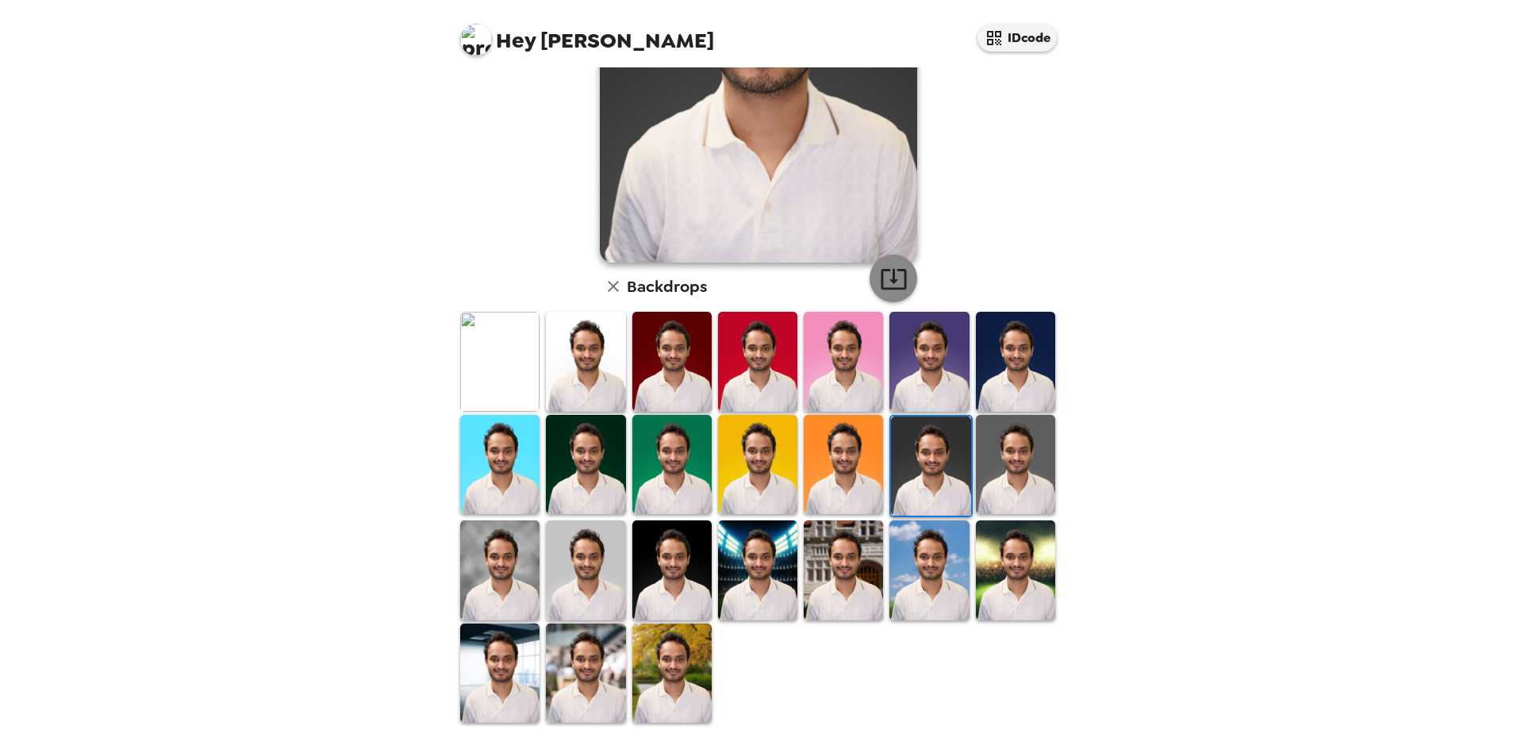
click at [884, 278] on icon "button" at bounding box center [894, 279] width 28 height 28
click at [1011, 483] on img at bounding box center [1015, 464] width 79 height 99
